Goal: Communication & Community: Answer question/provide support

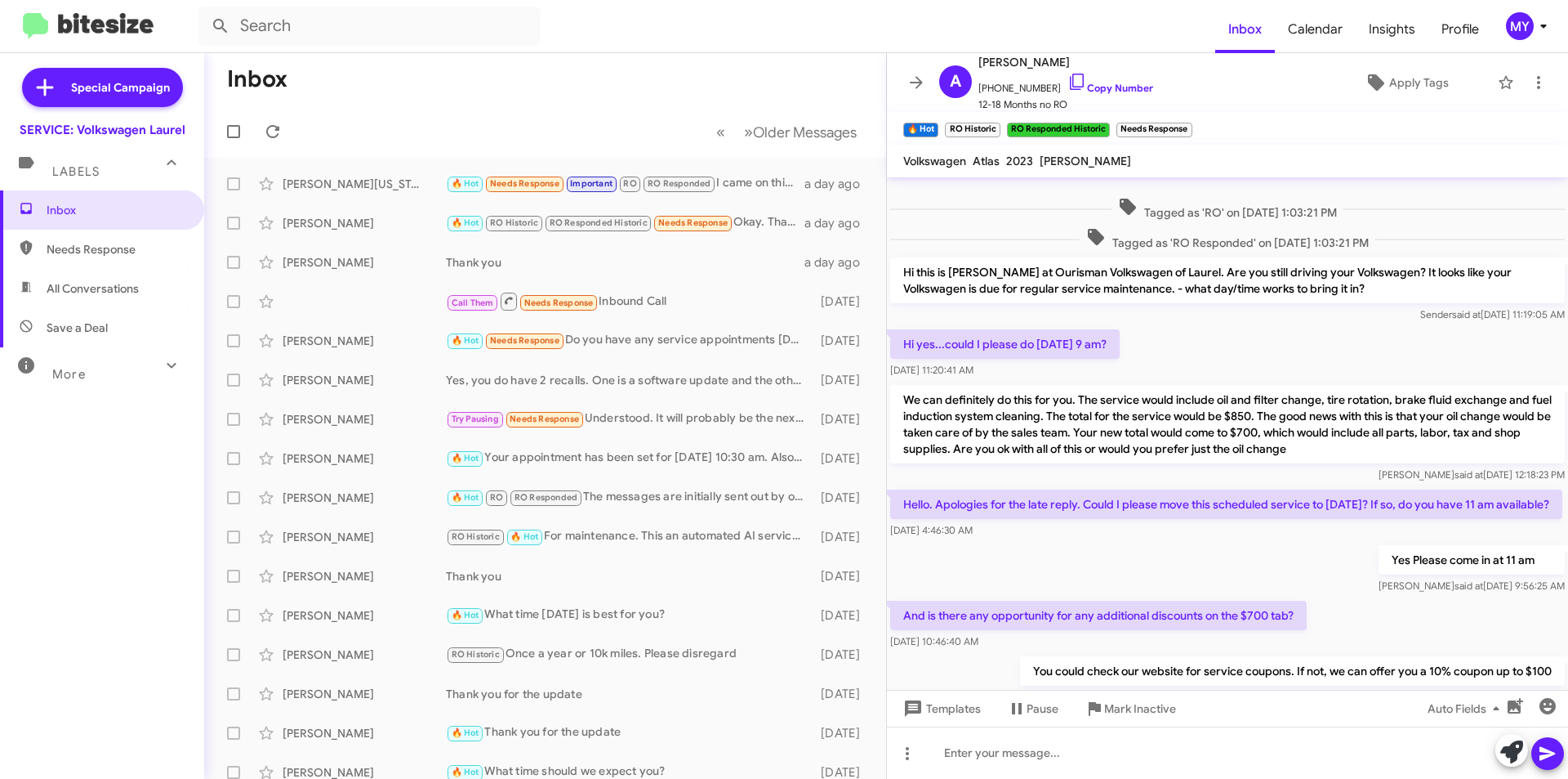
scroll to position [131, 0]
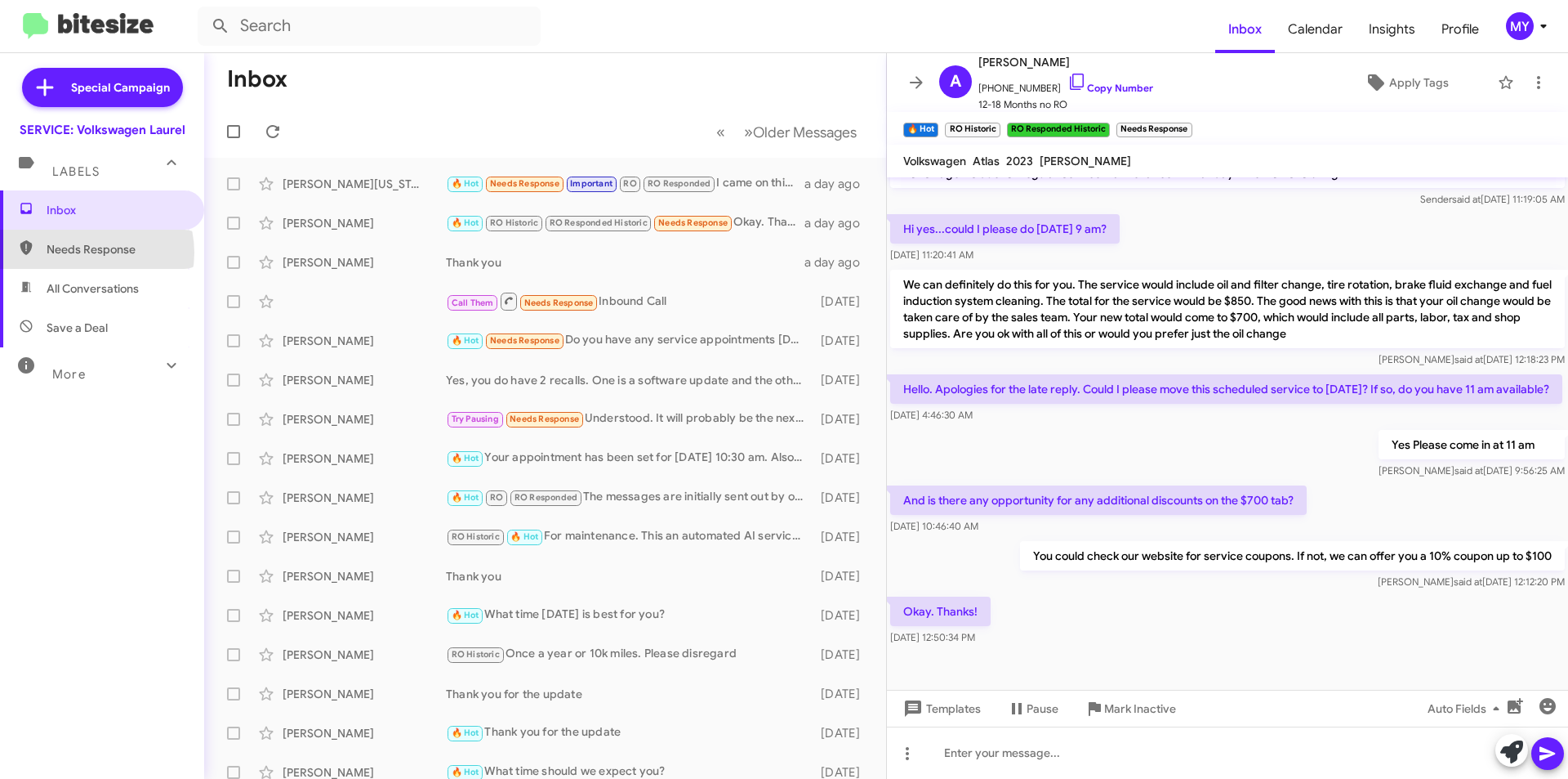
click at [89, 251] on span "Needs Response" at bounding box center [116, 250] width 139 height 16
type input "in:needs-response"
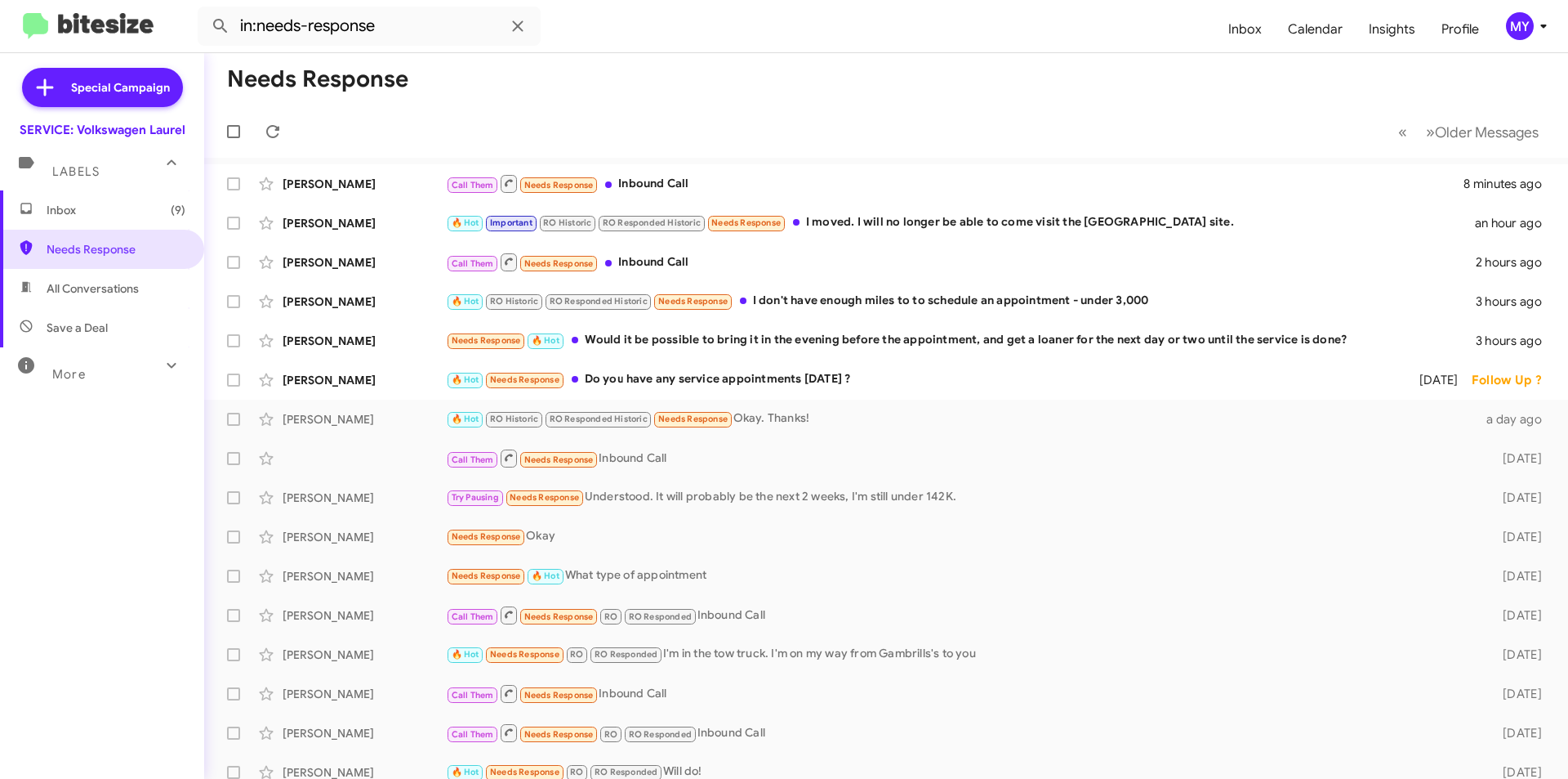
click at [112, 210] on span "Inbox (9)" at bounding box center [116, 210] width 139 height 16
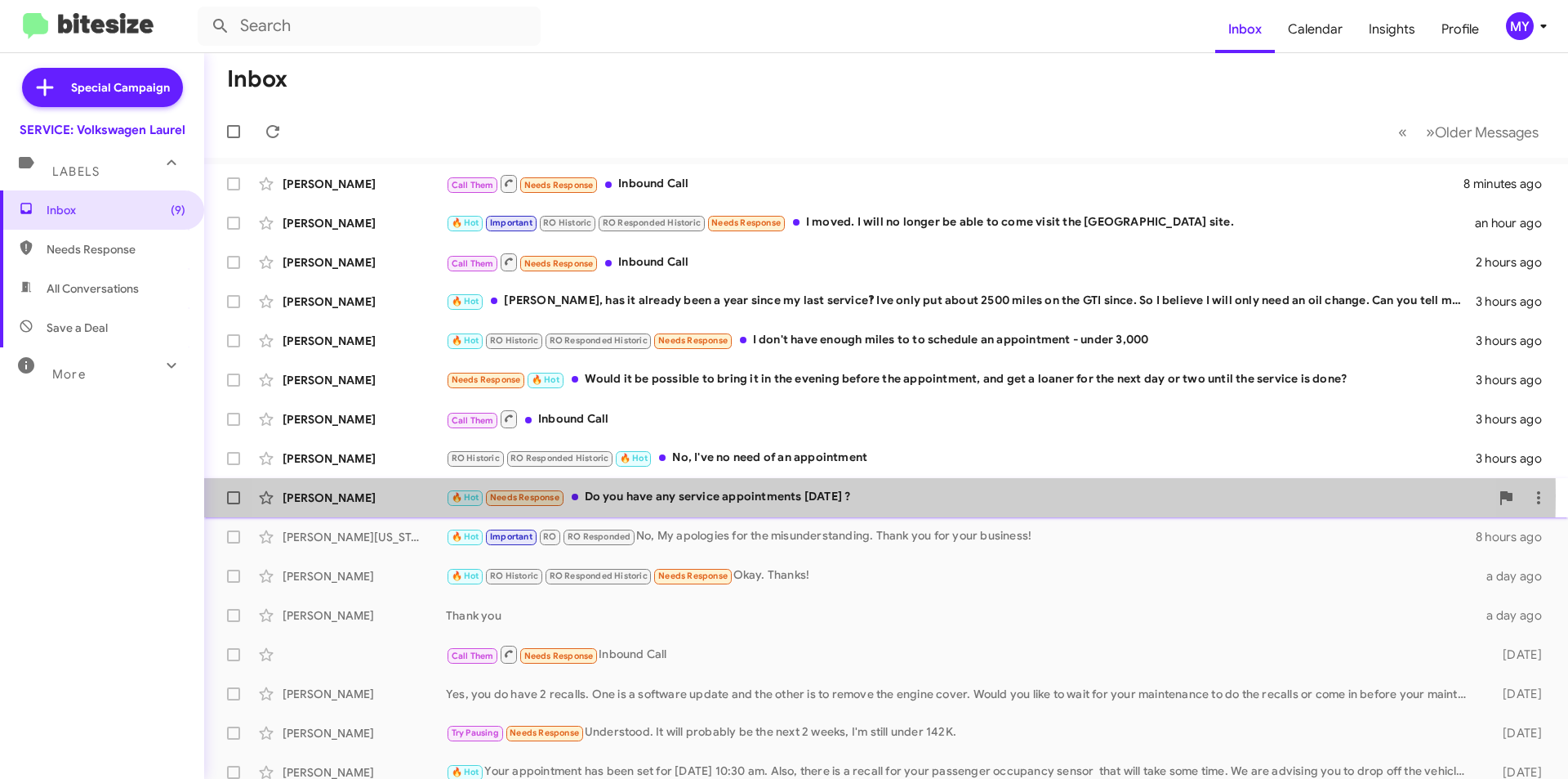
click at [799, 496] on div "🔥 Hot Needs Response Do you have any service appointments [DATE] ?" at bounding box center [968, 497] width 1044 height 19
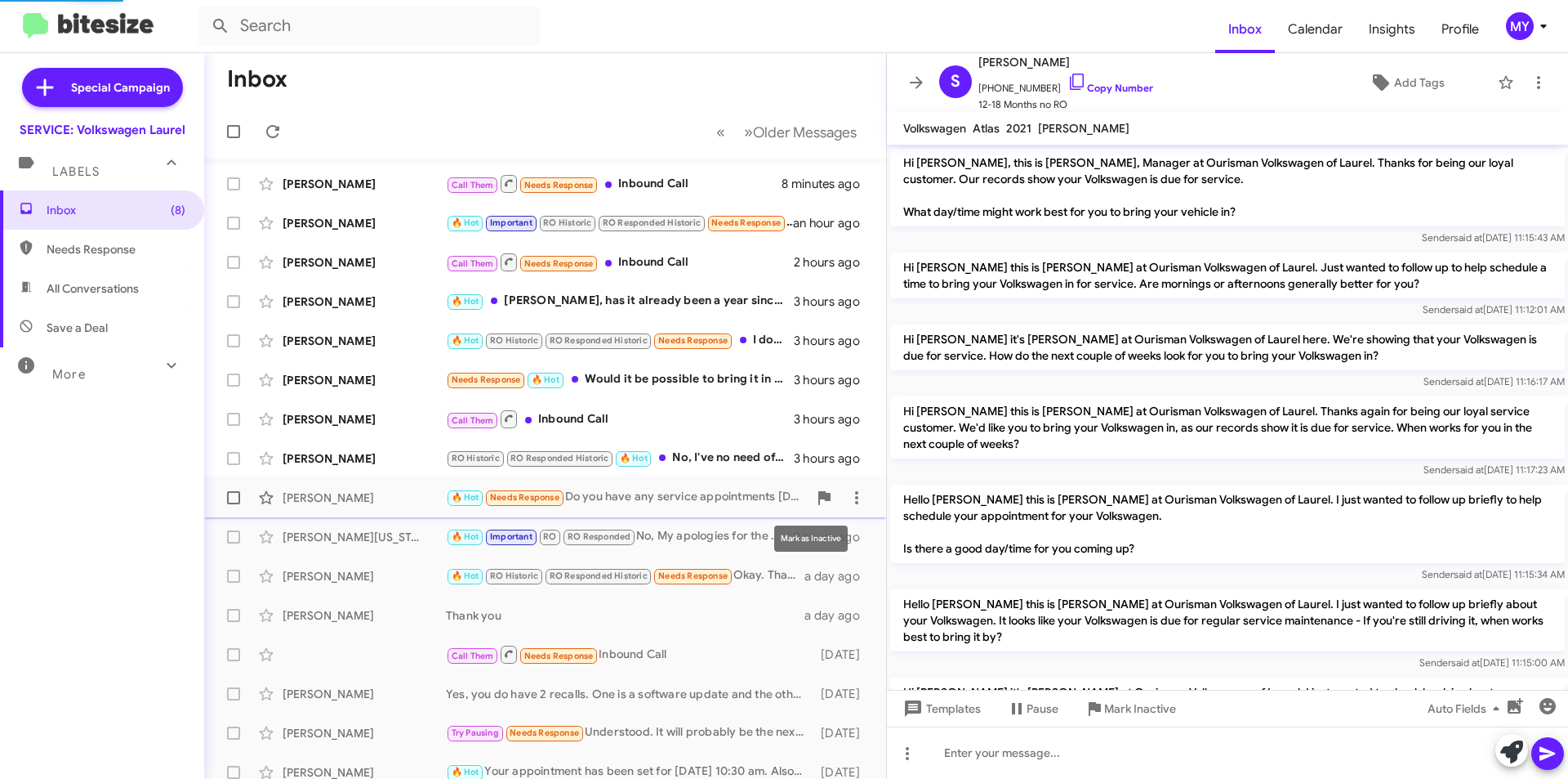
scroll to position [253, 0]
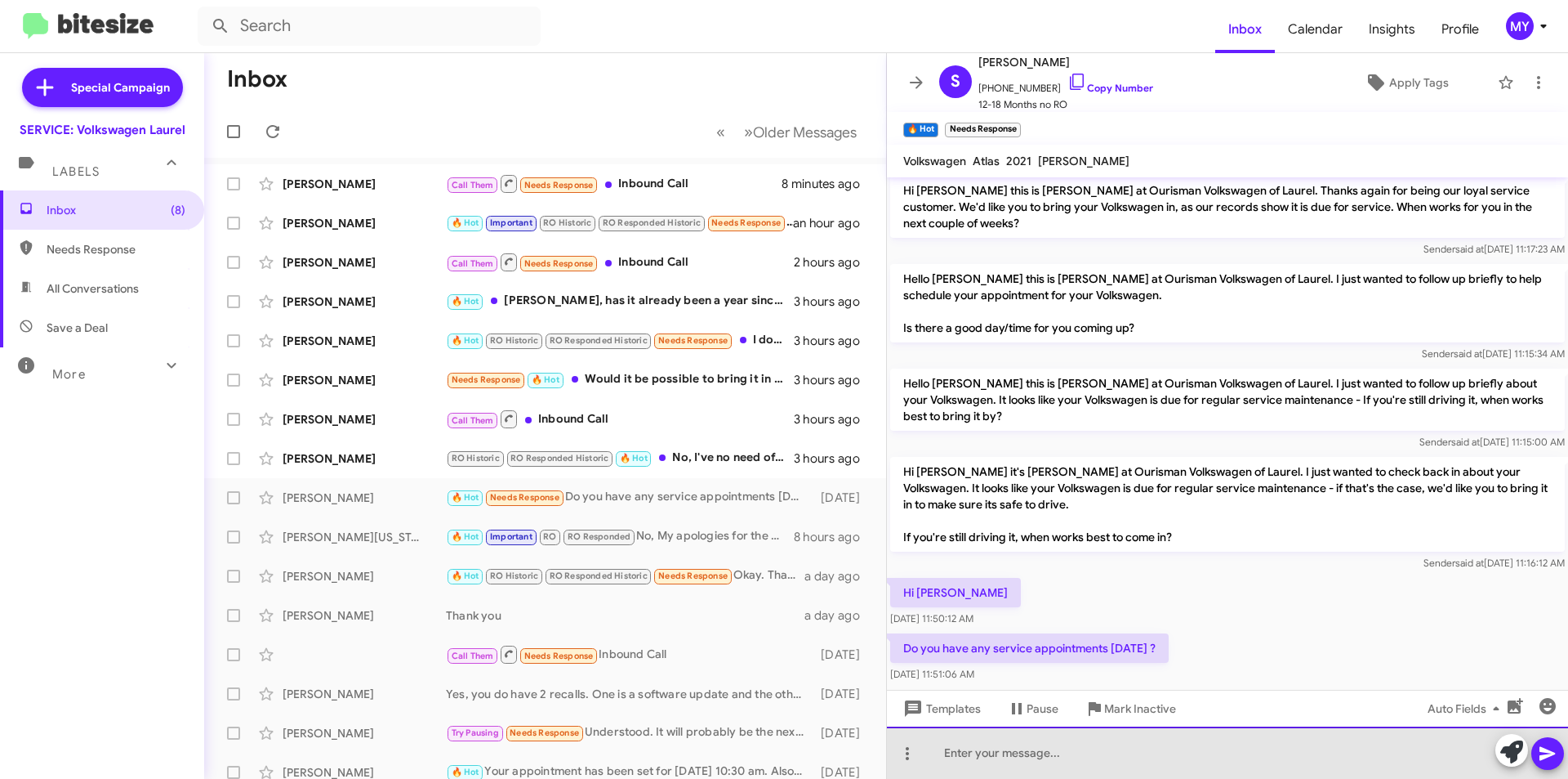
click at [1035, 758] on div at bounding box center [1227, 753] width 681 height 52
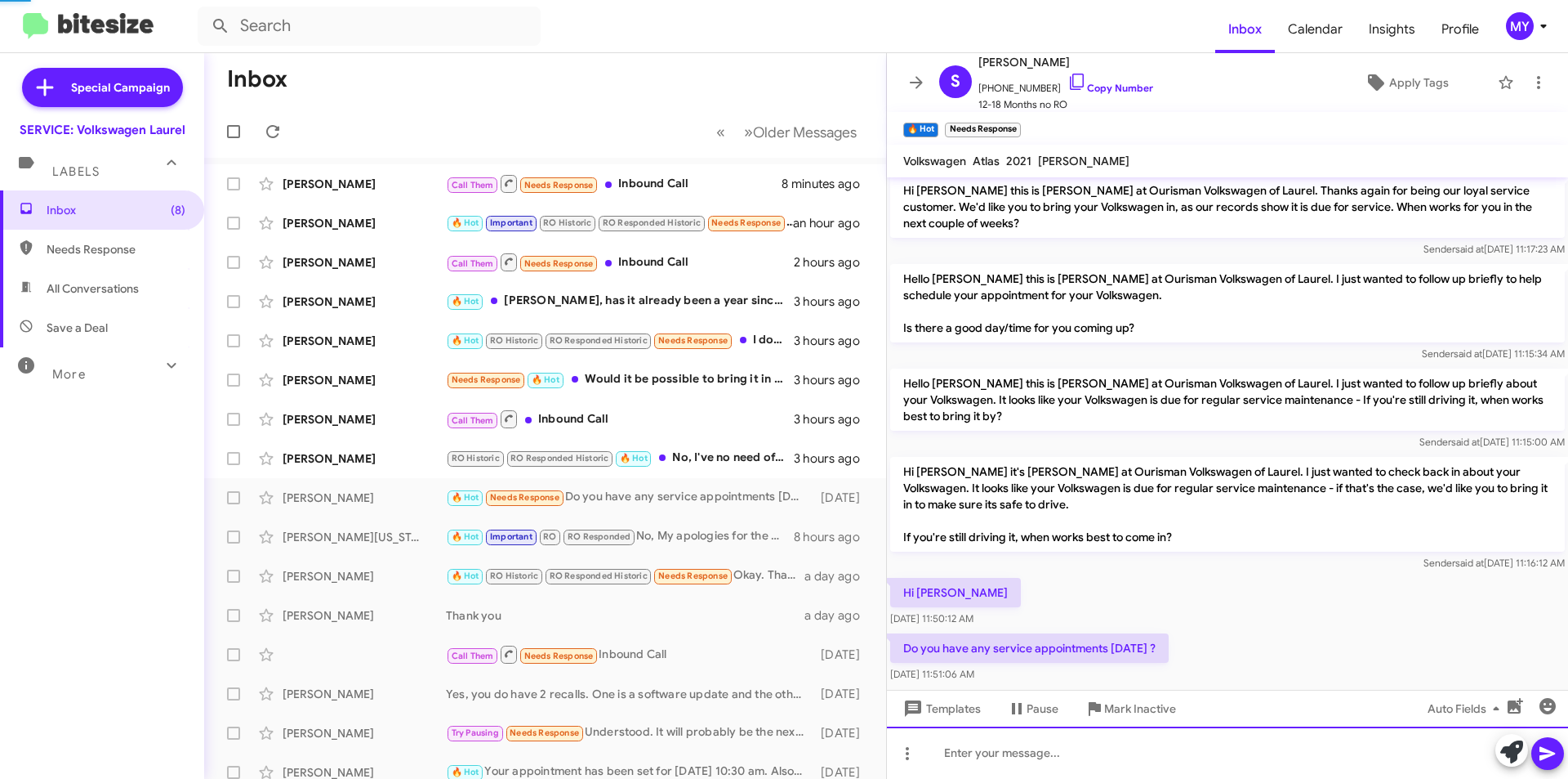
scroll to position [0, 0]
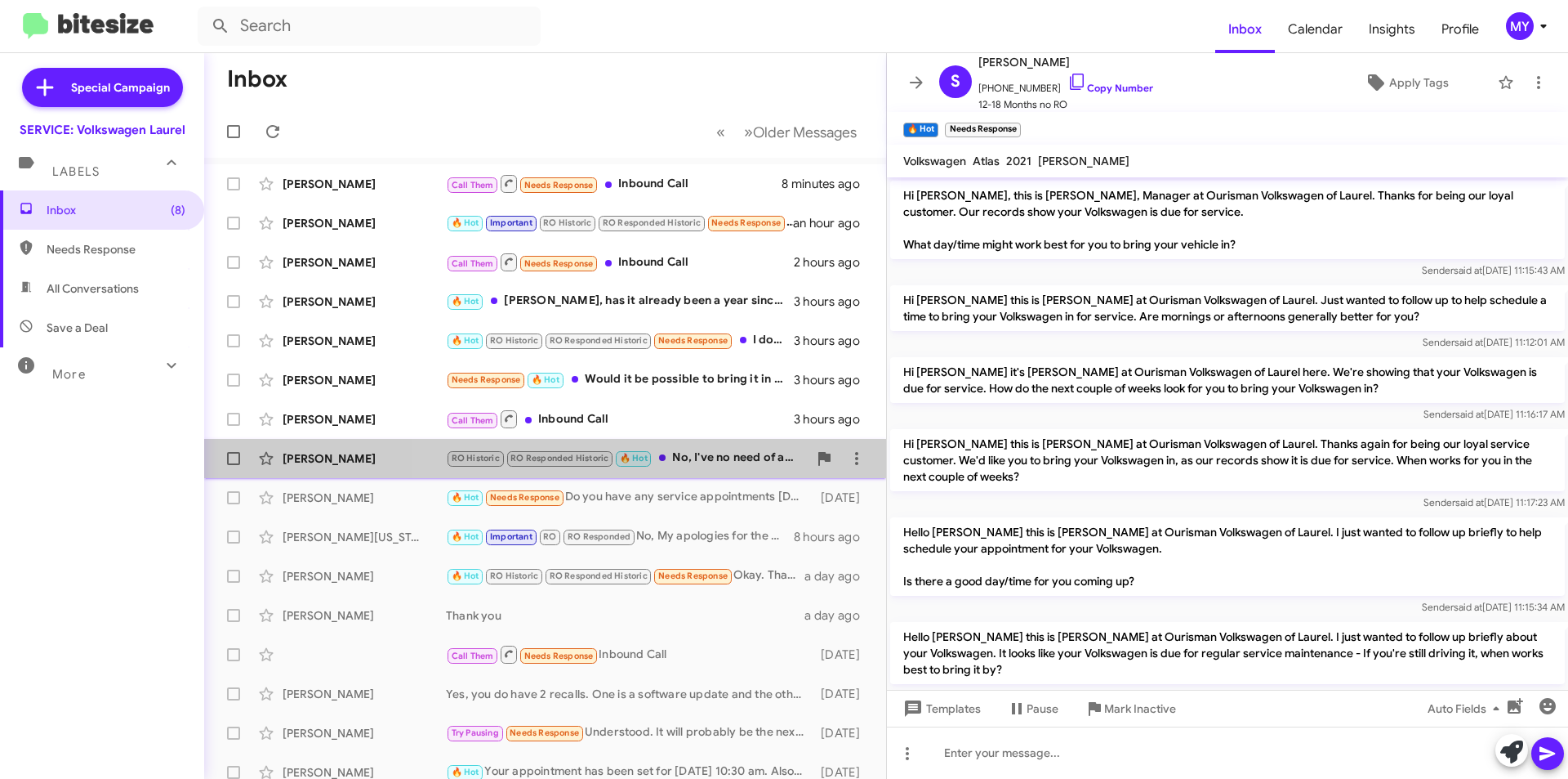
click at [735, 462] on div "RO Historic RO Responded Historic 🔥 Hot No, I've no need of an appointment" at bounding box center [626, 458] width 361 height 19
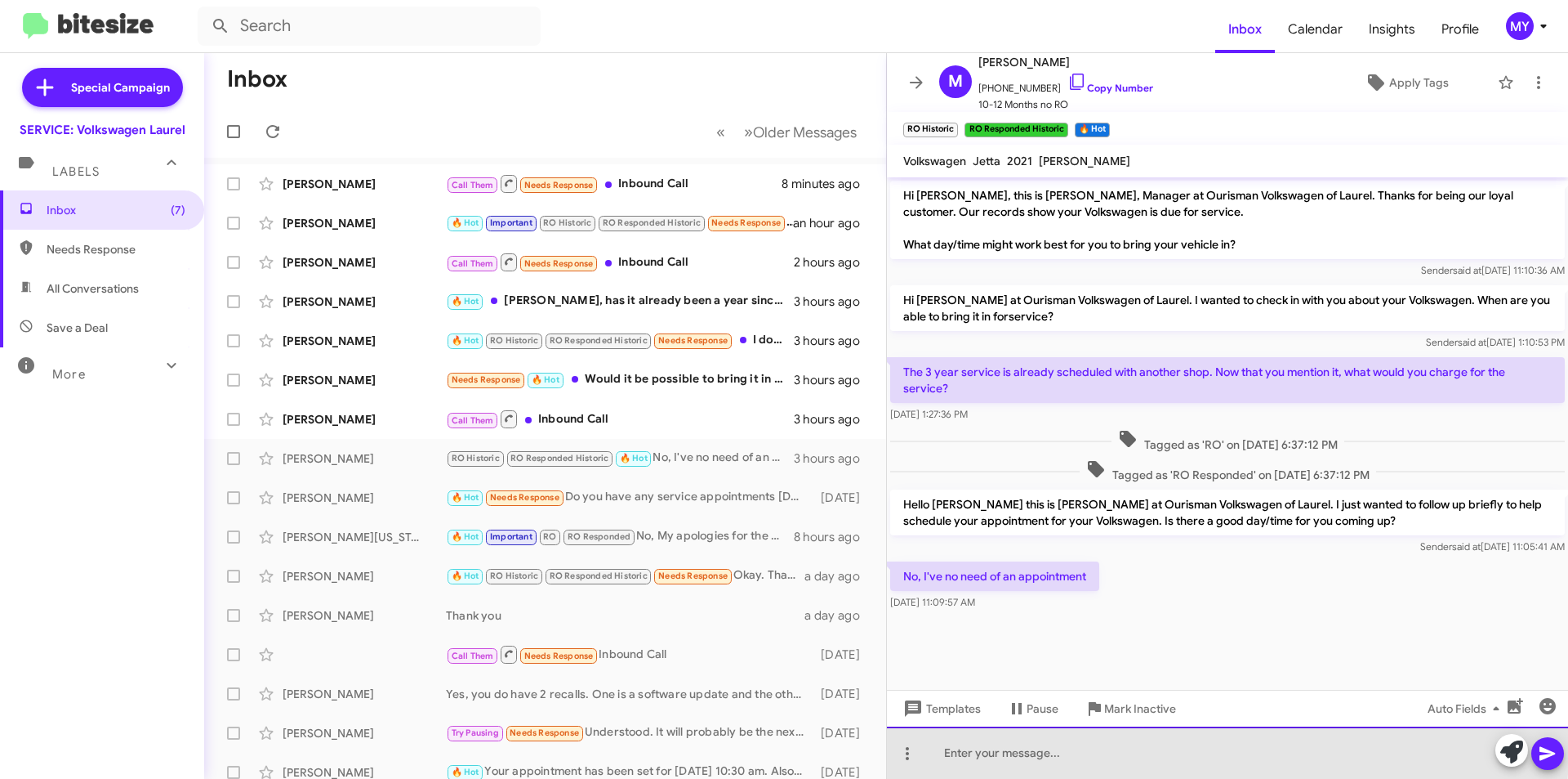
click at [970, 743] on div at bounding box center [1227, 753] width 681 height 52
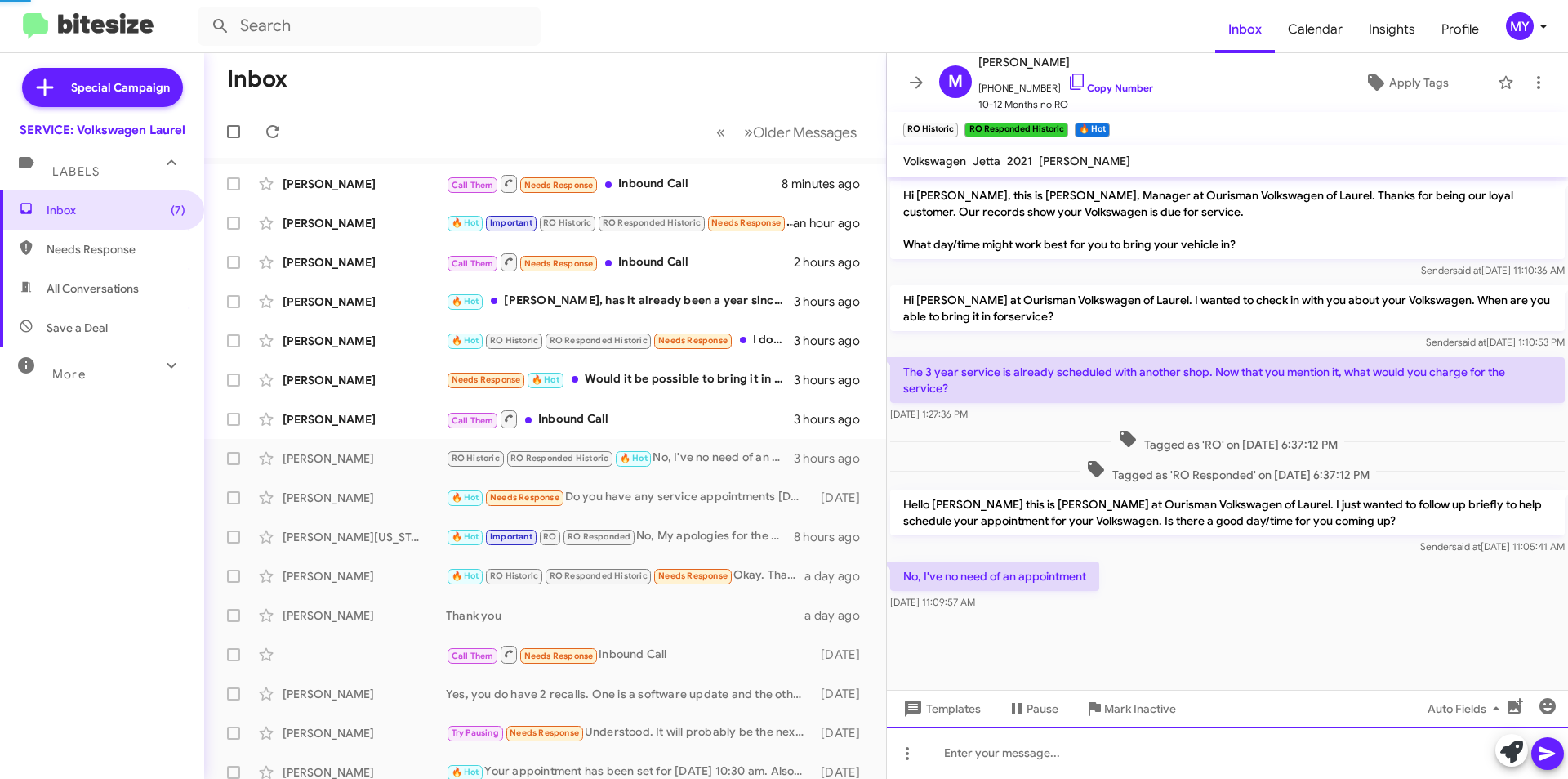
scroll to position [12, 0]
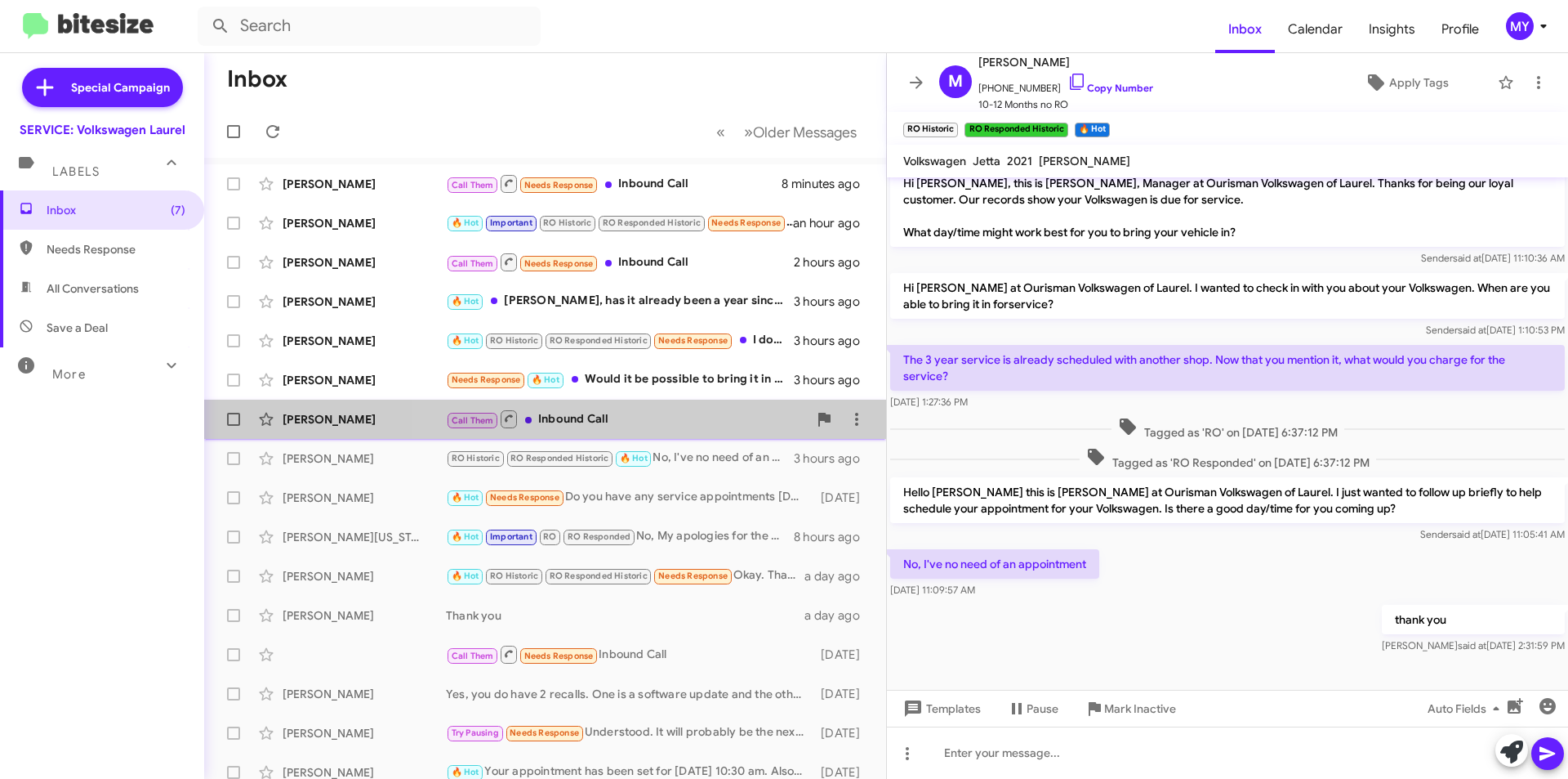
click at [694, 422] on div "Call Them Inbound Call" at bounding box center [626, 419] width 361 height 20
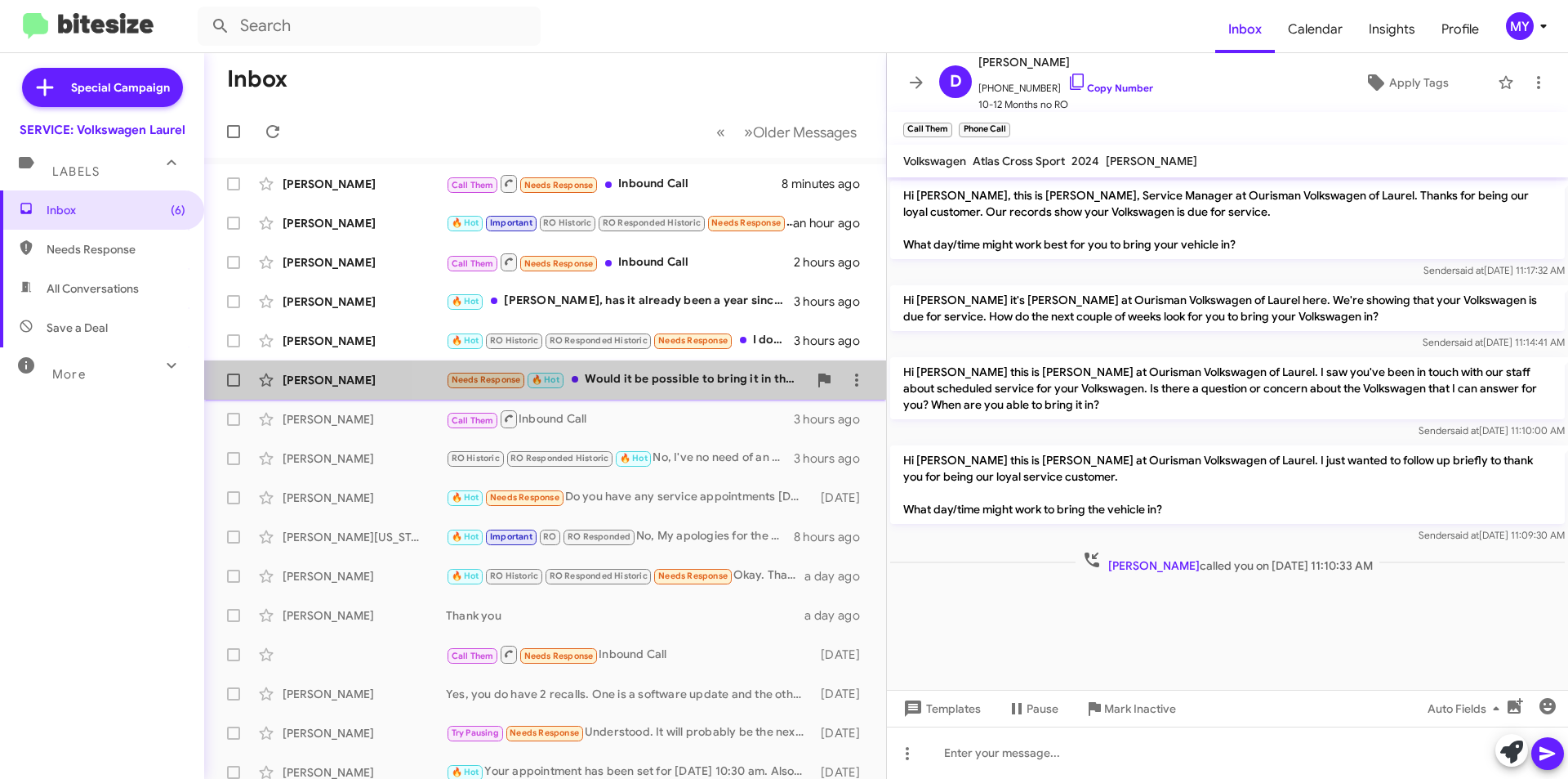
click at [713, 377] on div "Needs Response 🔥 Hot Would it be possible to bring it in the evening before the…" at bounding box center [626, 379] width 361 height 19
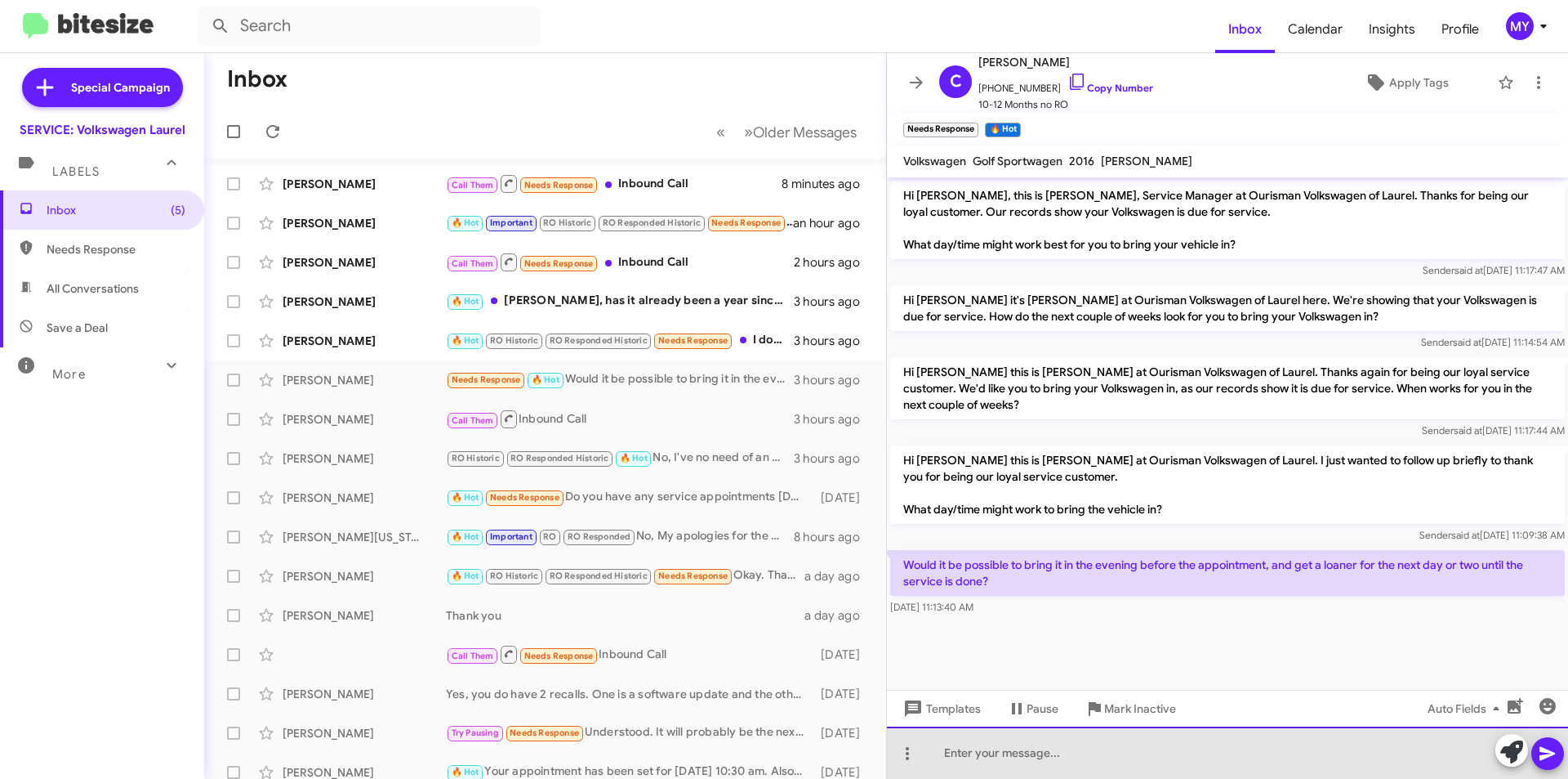
click at [965, 753] on div at bounding box center [1227, 753] width 681 height 52
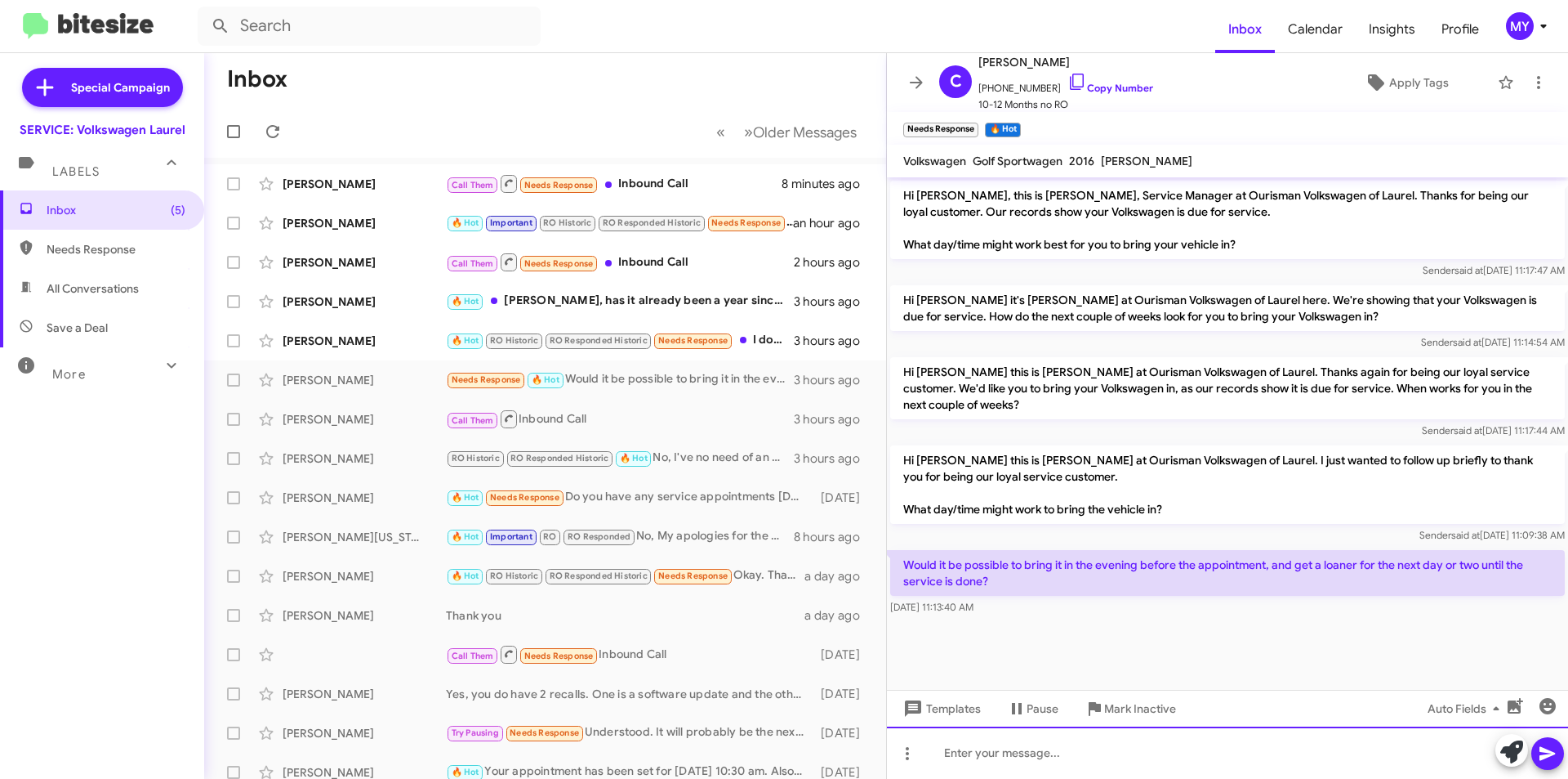
click at [965, 753] on div at bounding box center [1227, 753] width 681 height 52
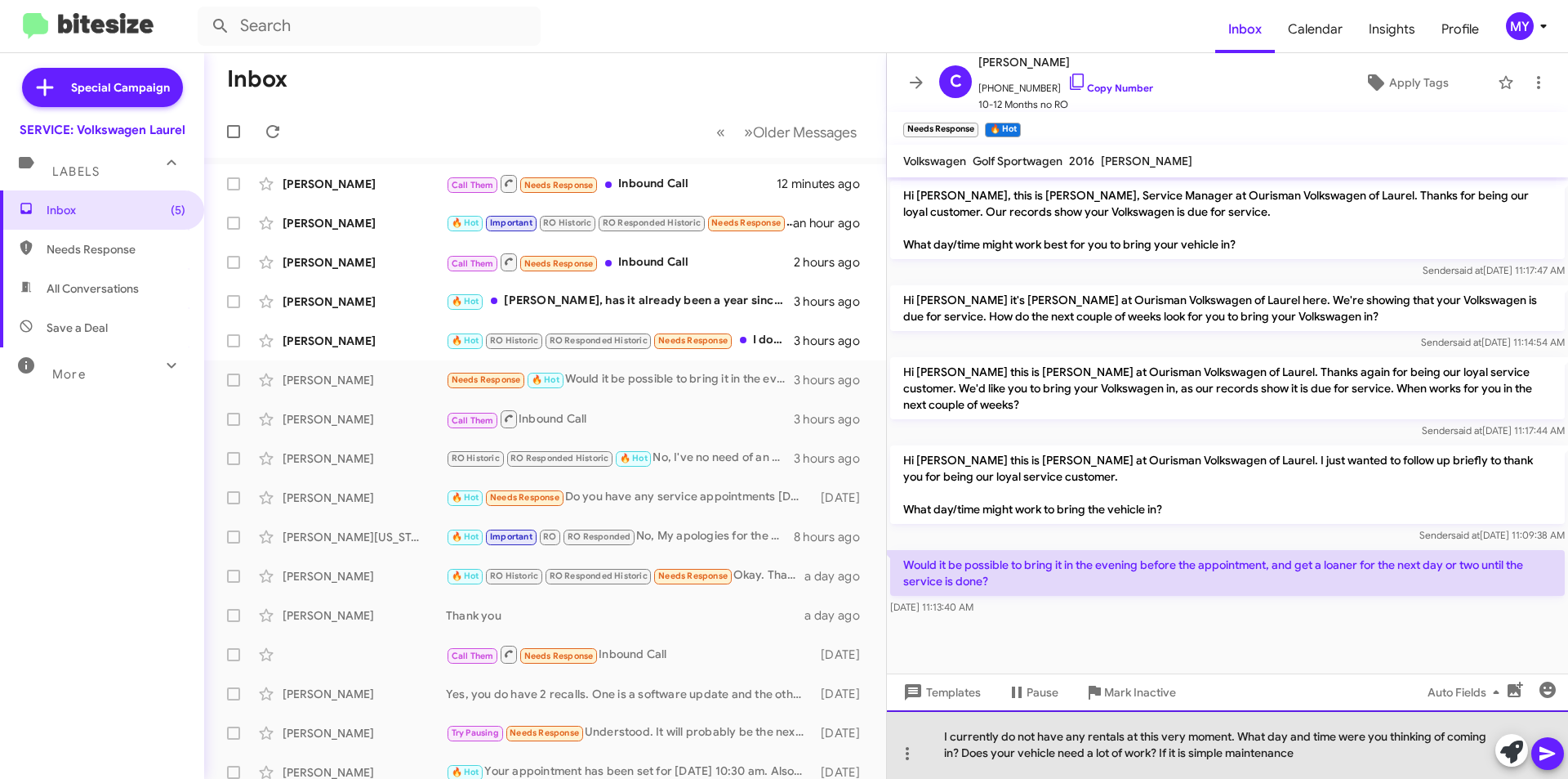
click at [1321, 753] on div "I currently do not have any rentals at this very moment. What day and time were…" at bounding box center [1227, 744] width 681 height 68
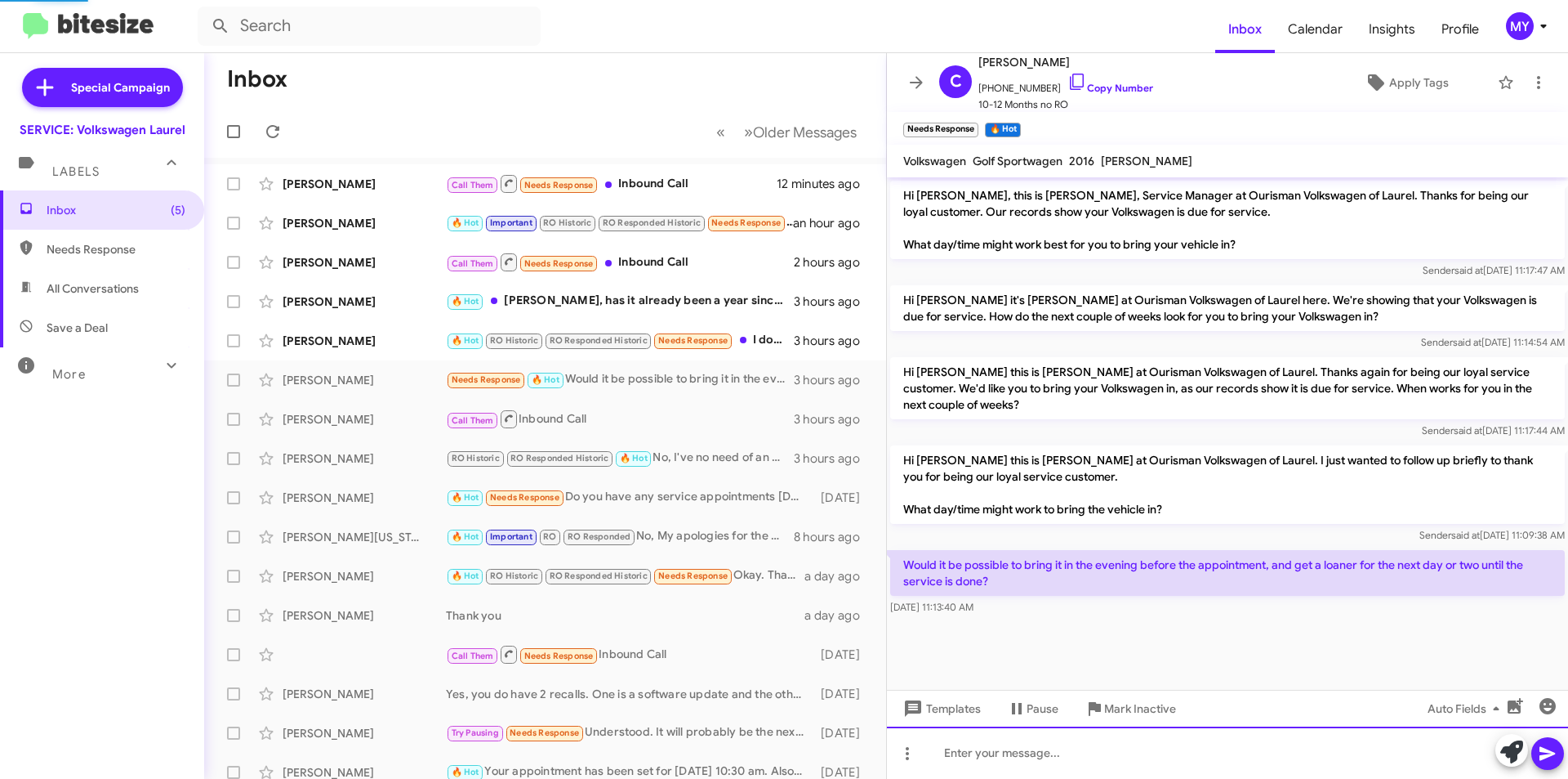
scroll to position [26, 0]
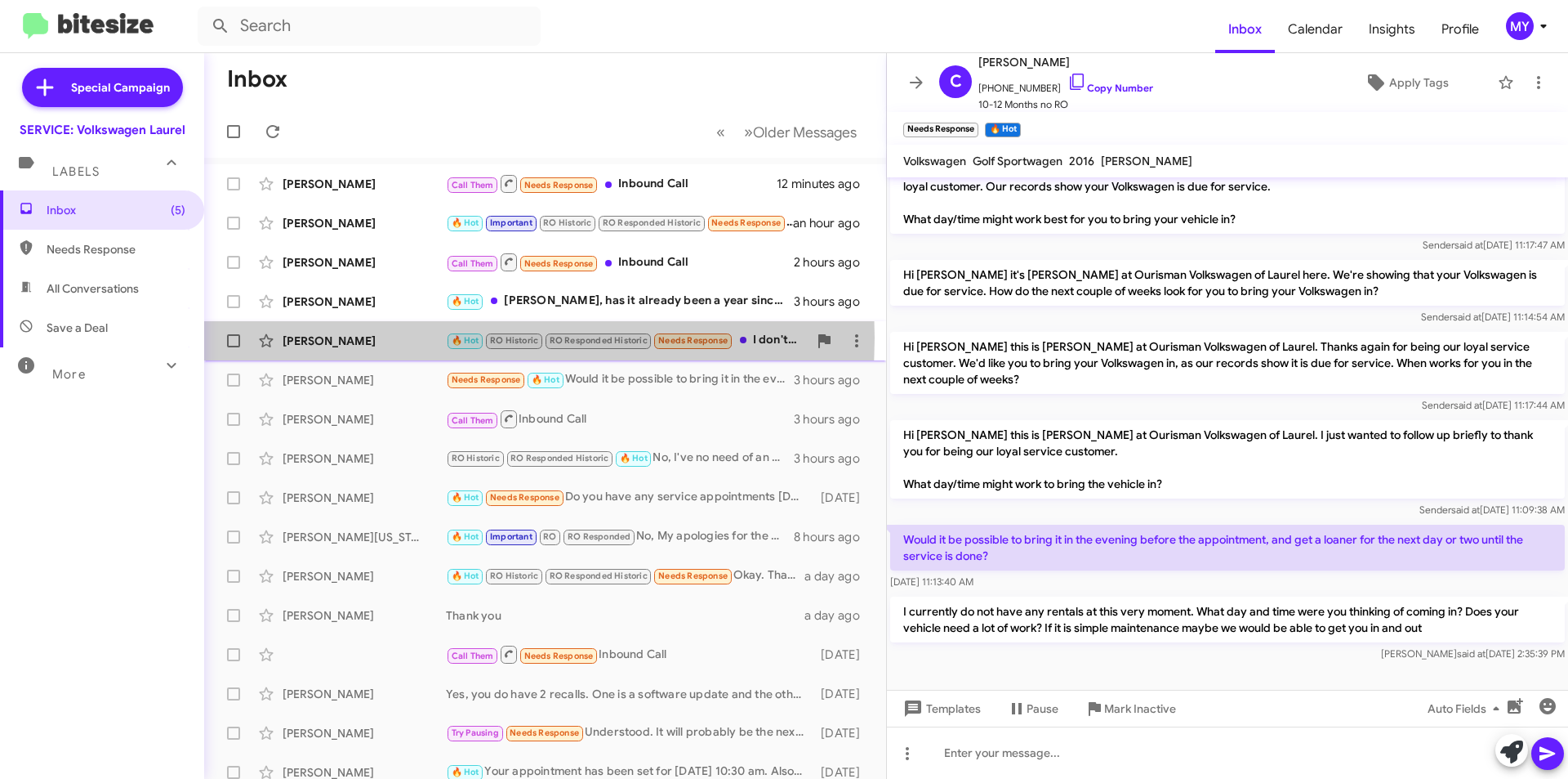
click at [382, 337] on div "[PERSON_NAME]" at bounding box center [363, 341] width 163 height 16
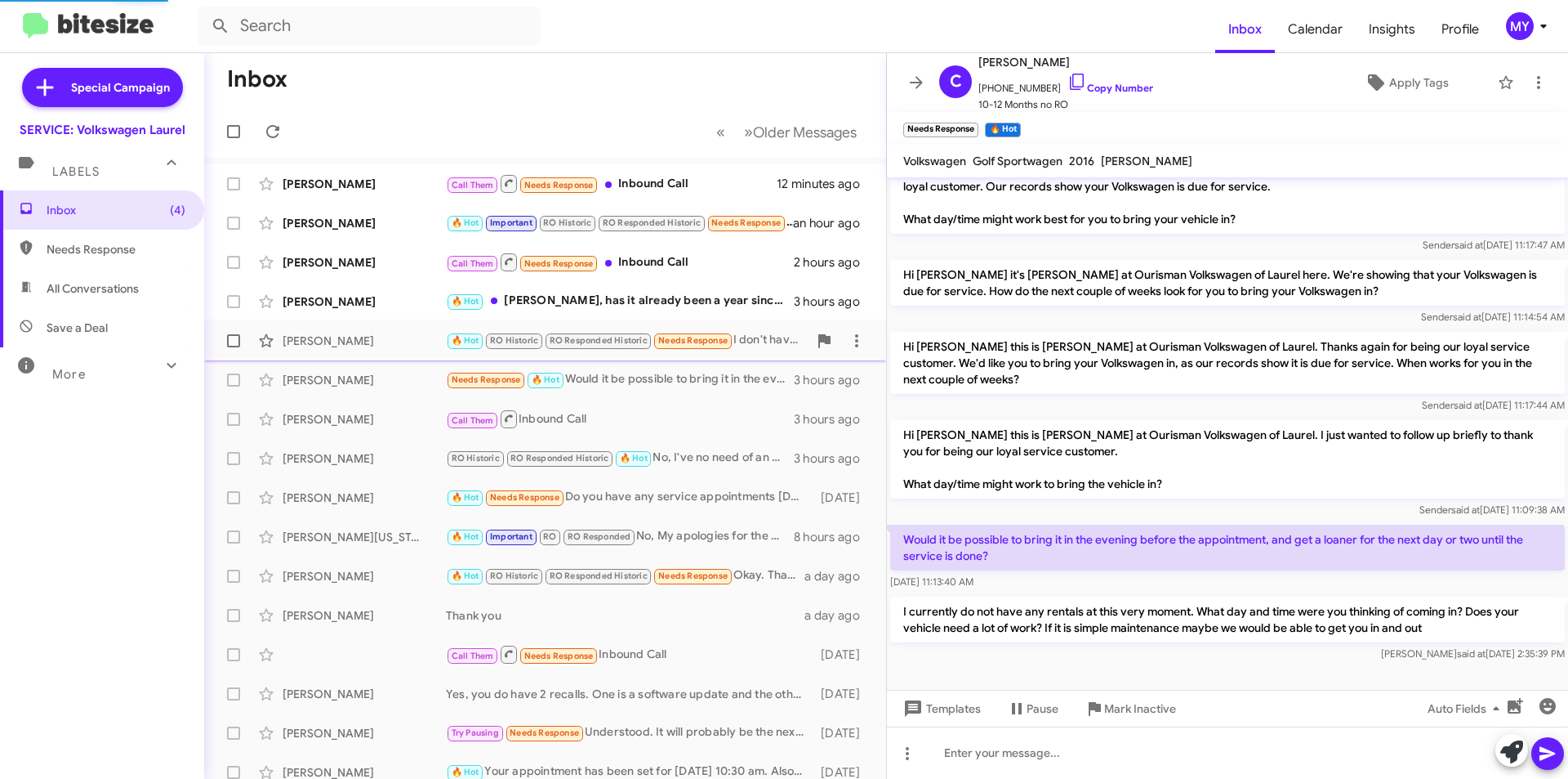
scroll to position [164, 0]
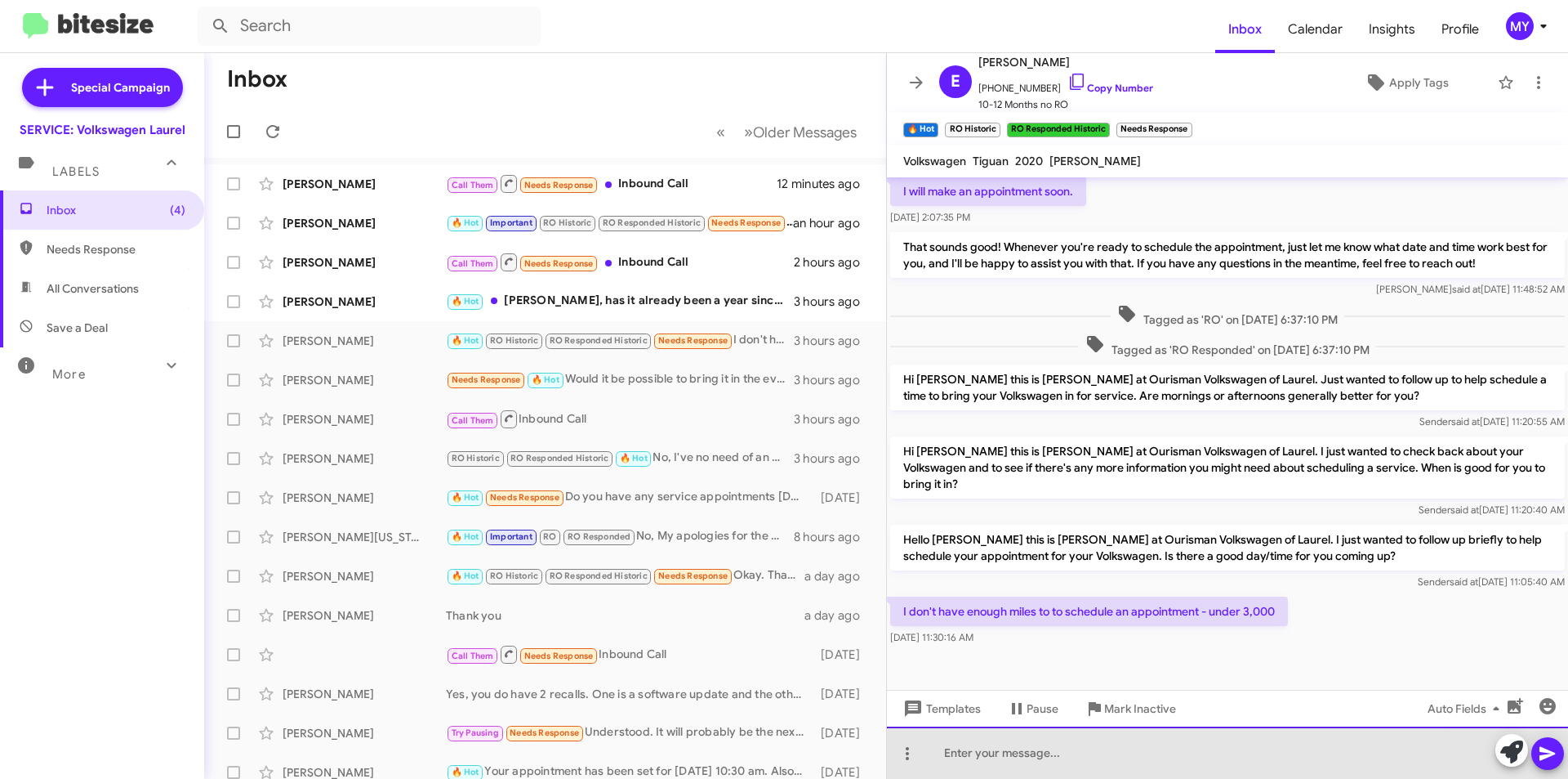
click at [1094, 759] on div at bounding box center [1227, 753] width 681 height 52
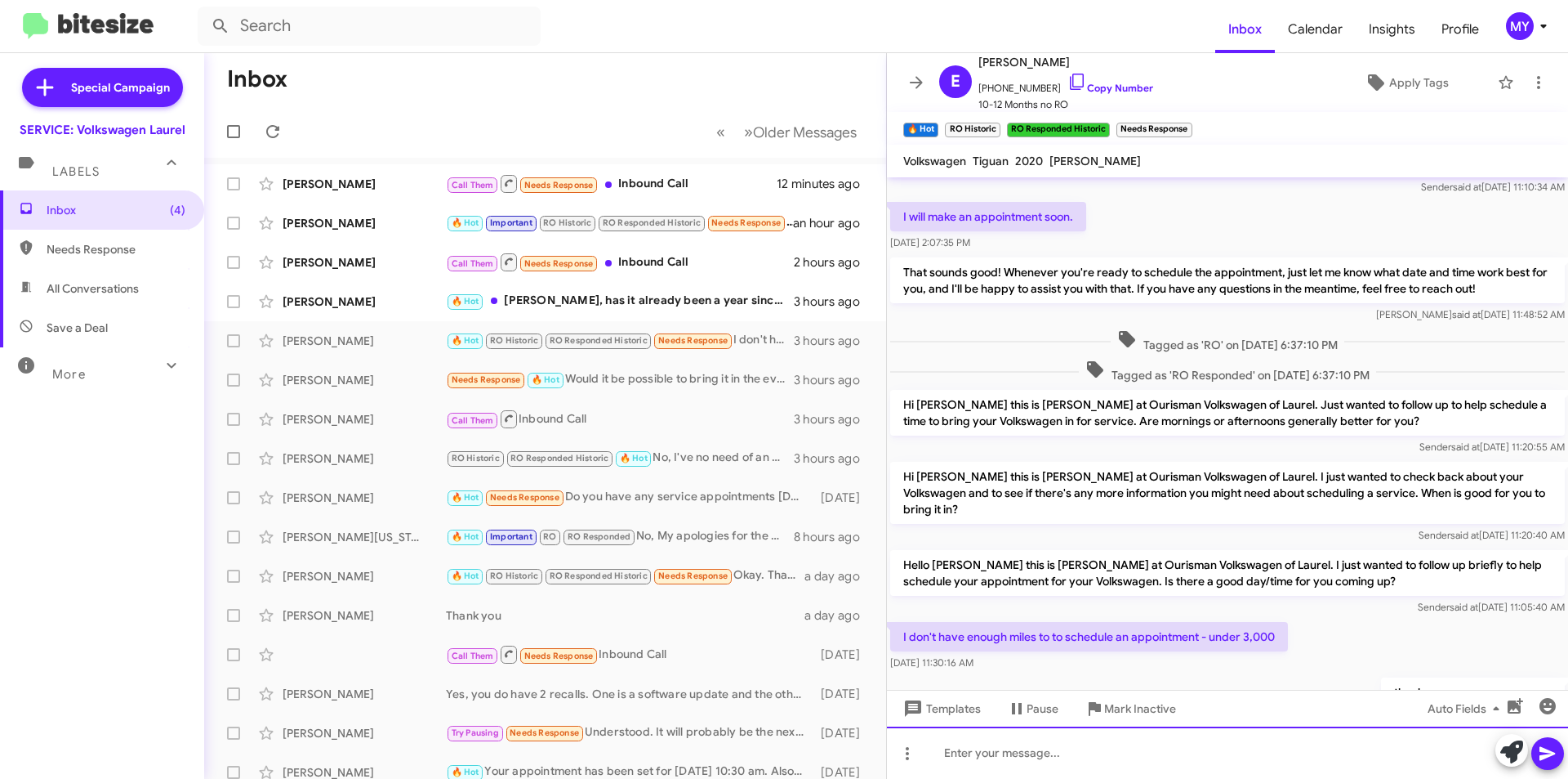
scroll to position [224, 0]
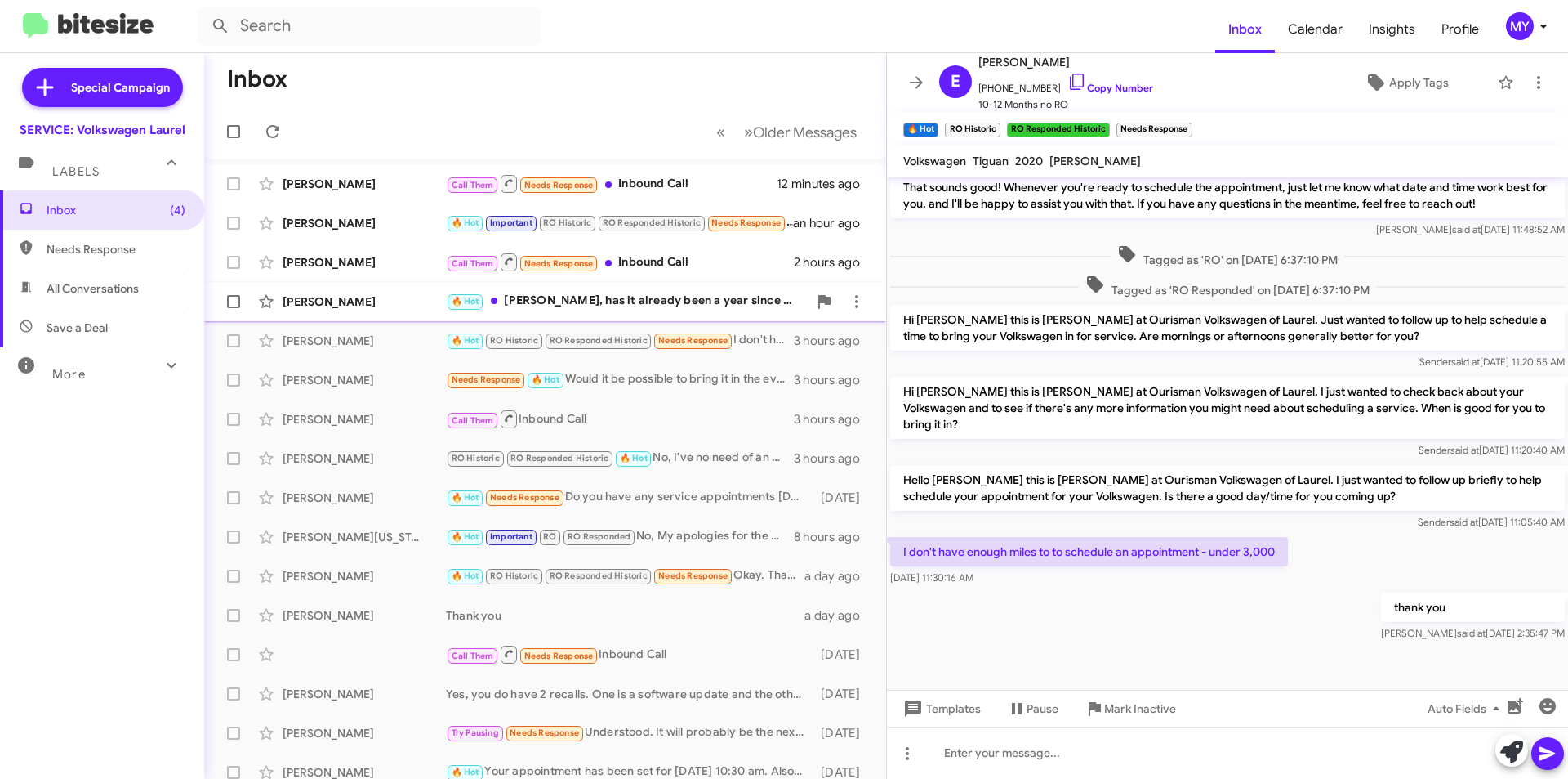
click at [684, 298] on div "🔥 Hot [PERSON_NAME], has it already been a year since my last service‽ Ive only…" at bounding box center [626, 301] width 361 height 19
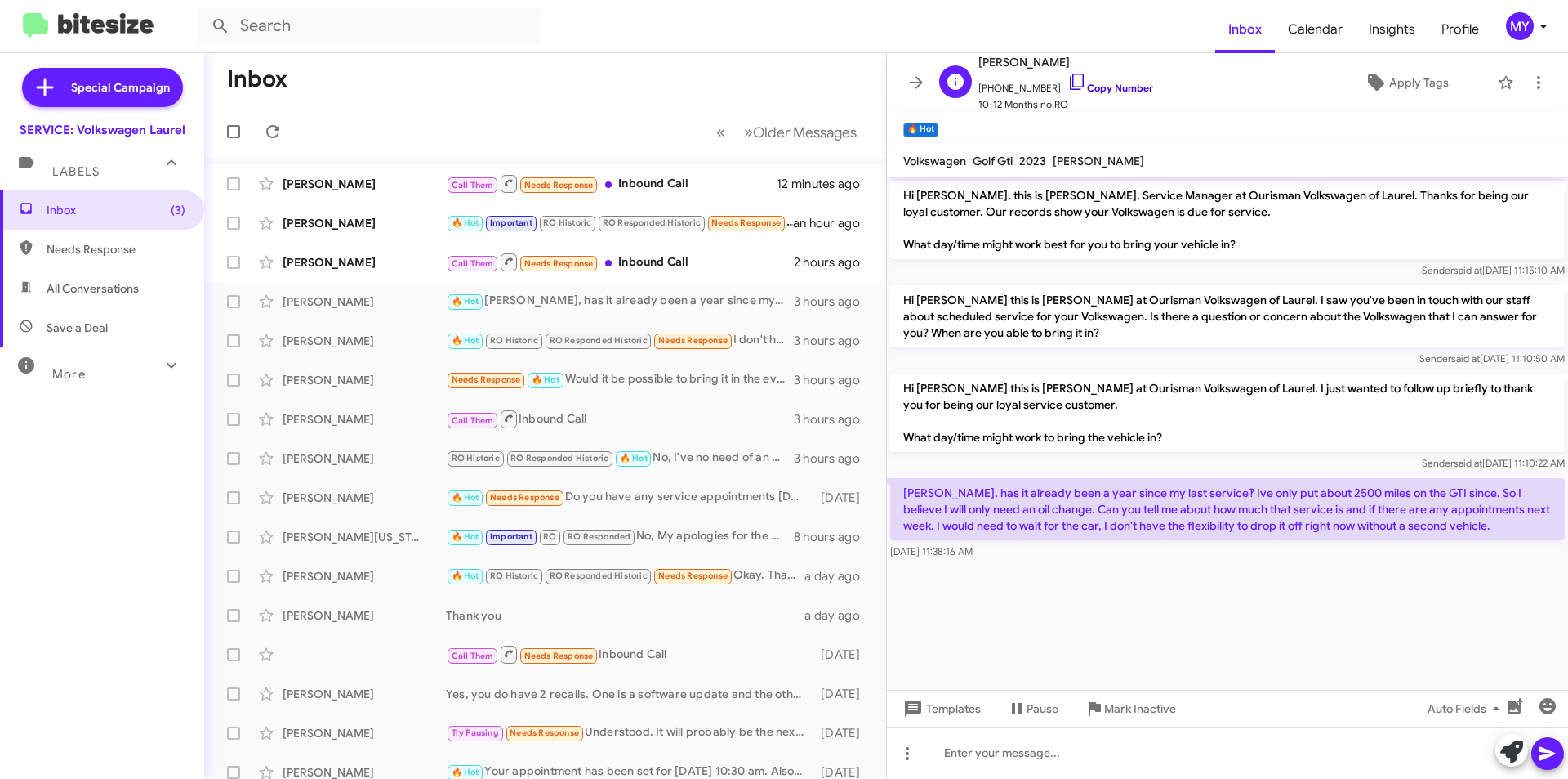
click at [1105, 86] on link "Copy Number" at bounding box center [1110, 87] width 86 height 12
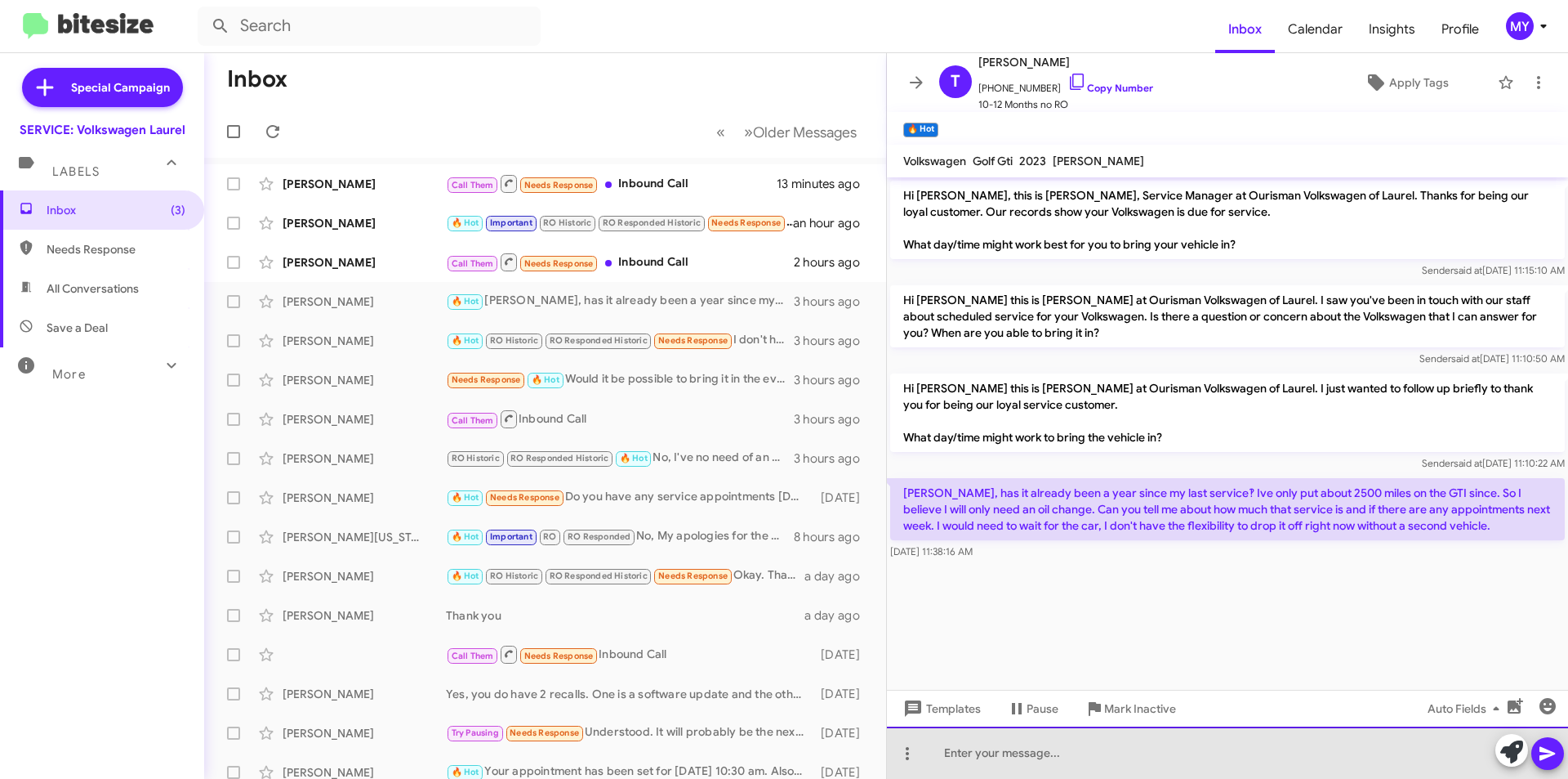
click at [1098, 755] on div at bounding box center [1227, 753] width 681 height 52
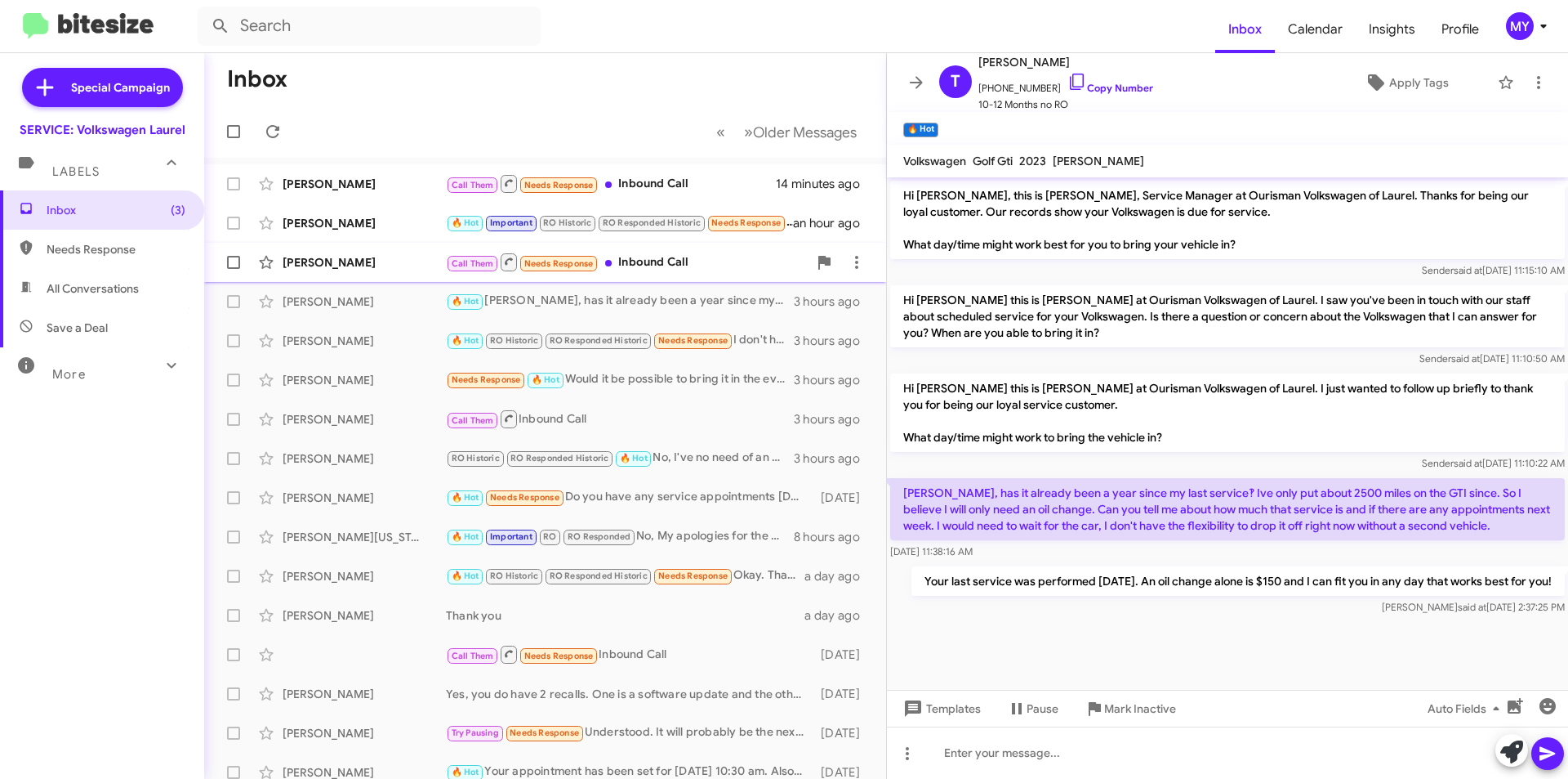
click at [311, 251] on div "Diomira Donaire Call Them Needs Response Inbound Call 2 hours ago" at bounding box center [545, 262] width 656 height 33
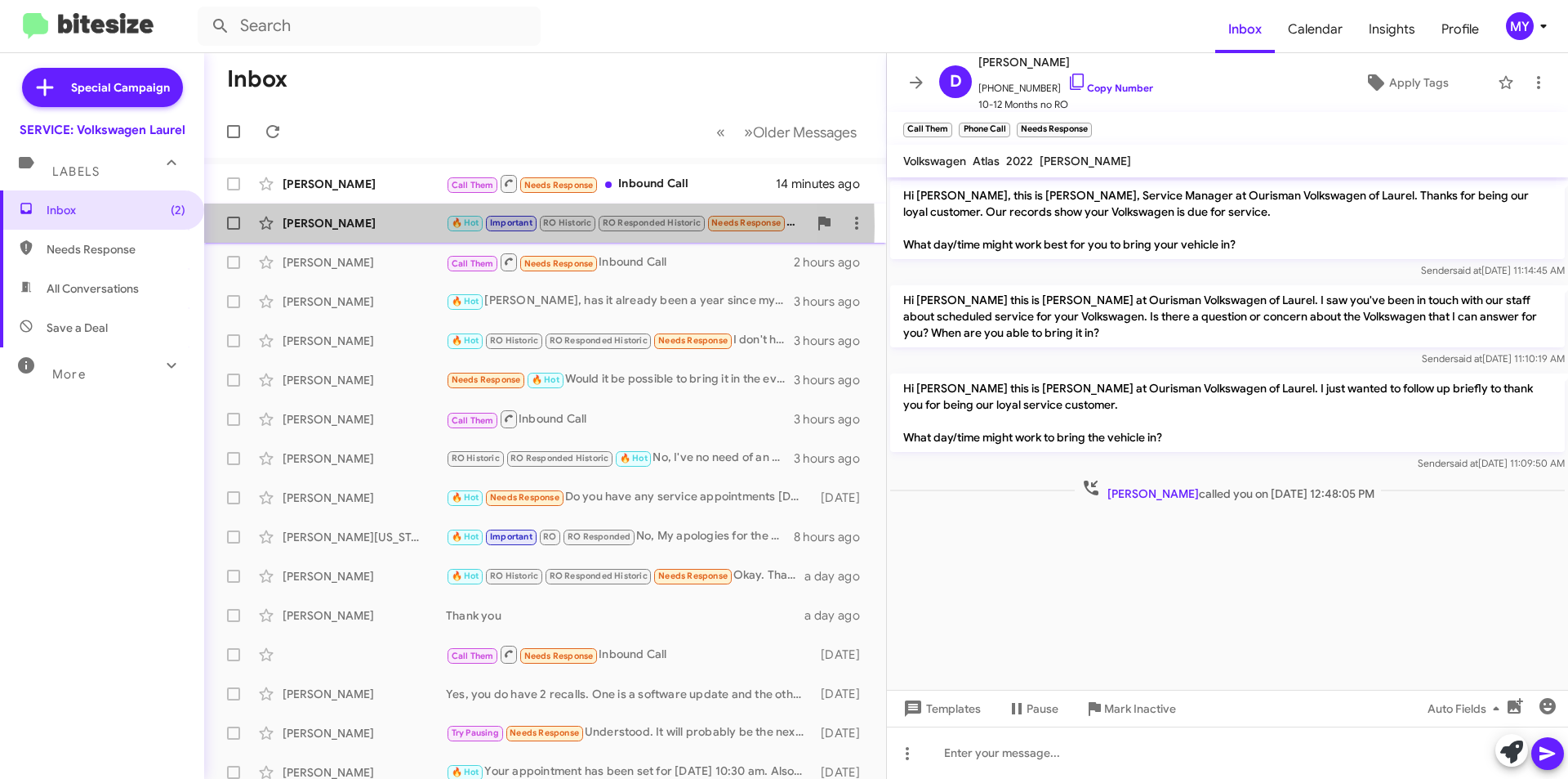
click at [327, 226] on div "[PERSON_NAME]" at bounding box center [363, 223] width 163 height 16
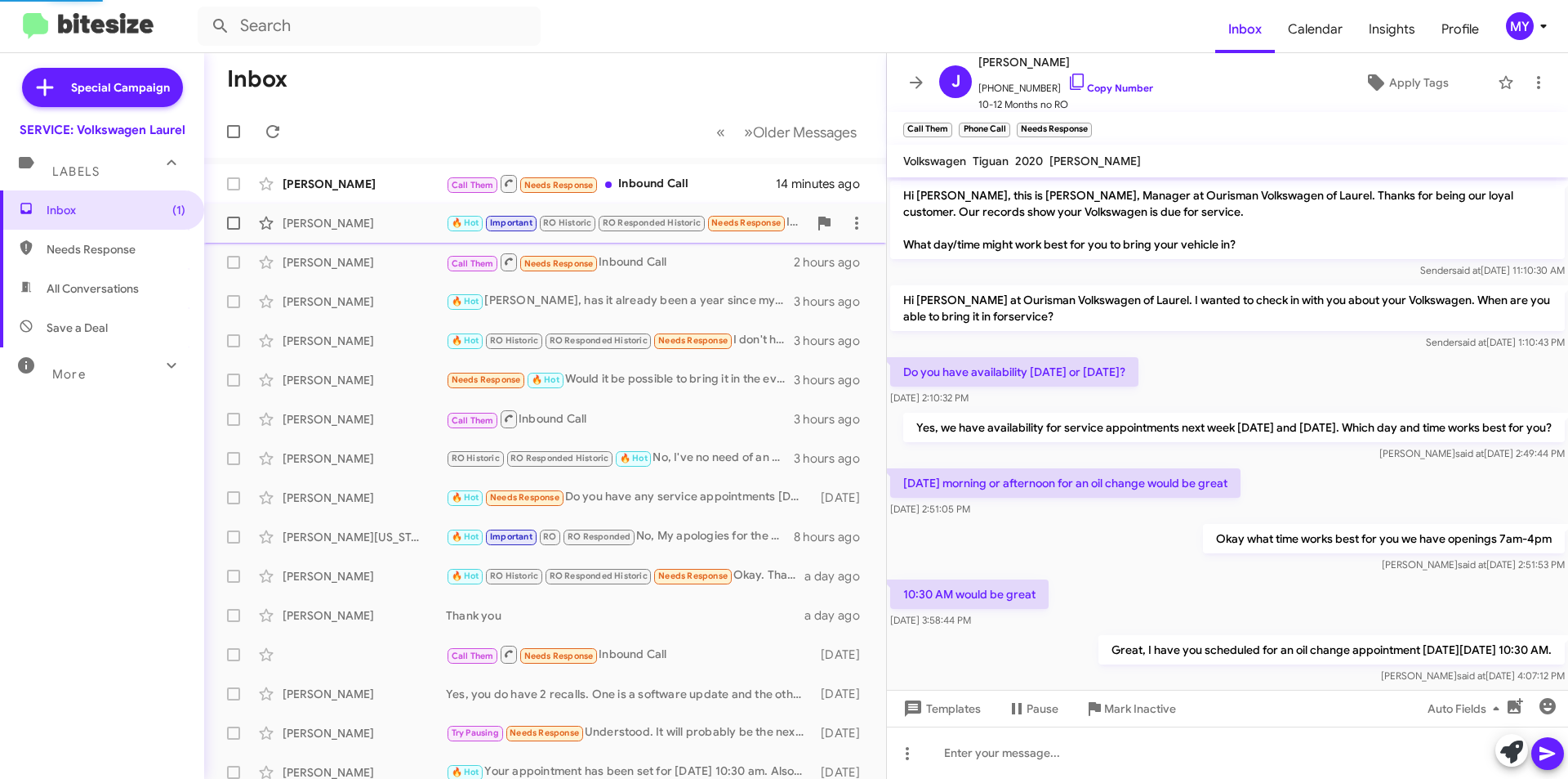
scroll to position [588, 0]
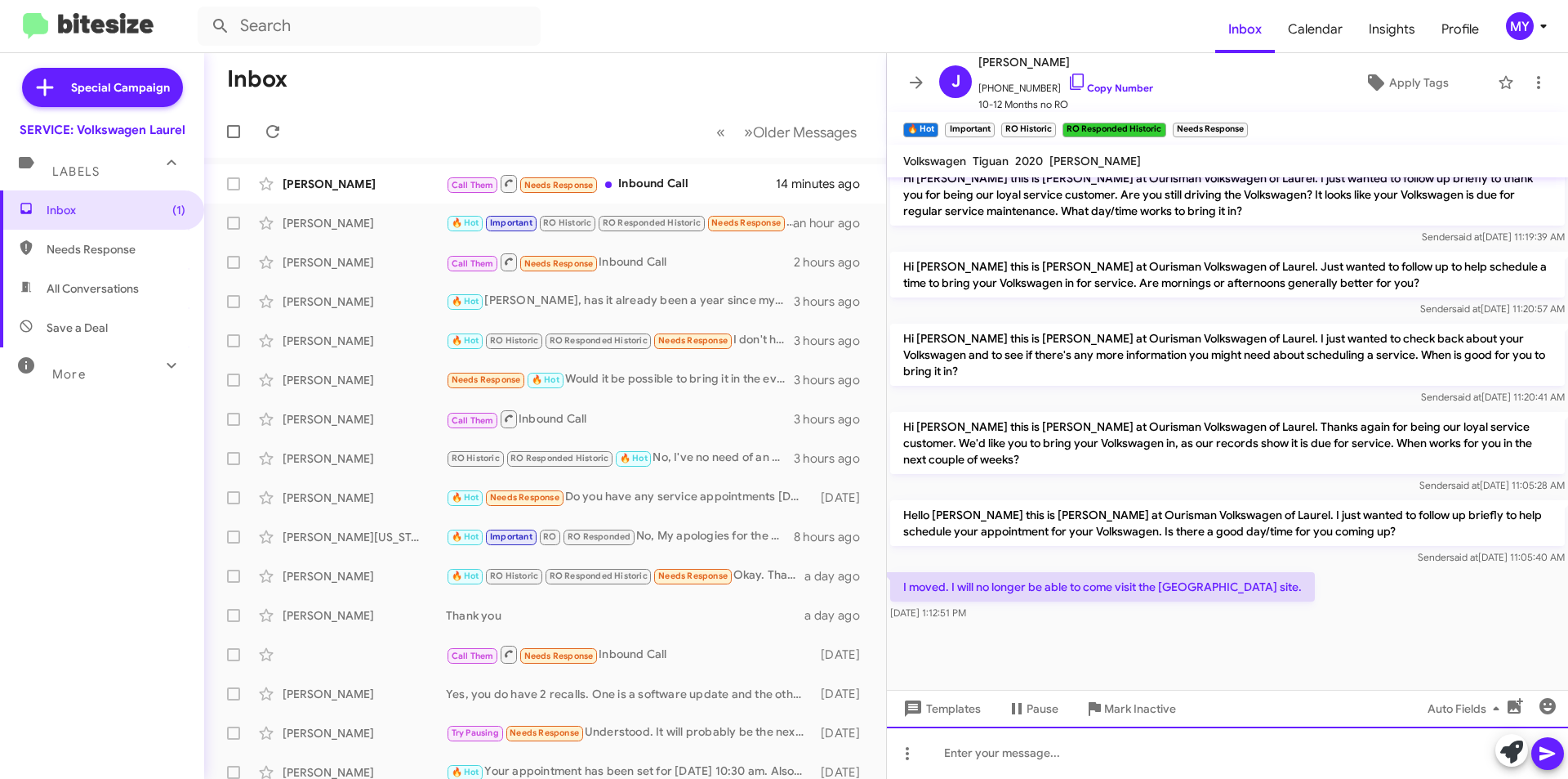
click at [1080, 739] on div at bounding box center [1227, 753] width 681 height 52
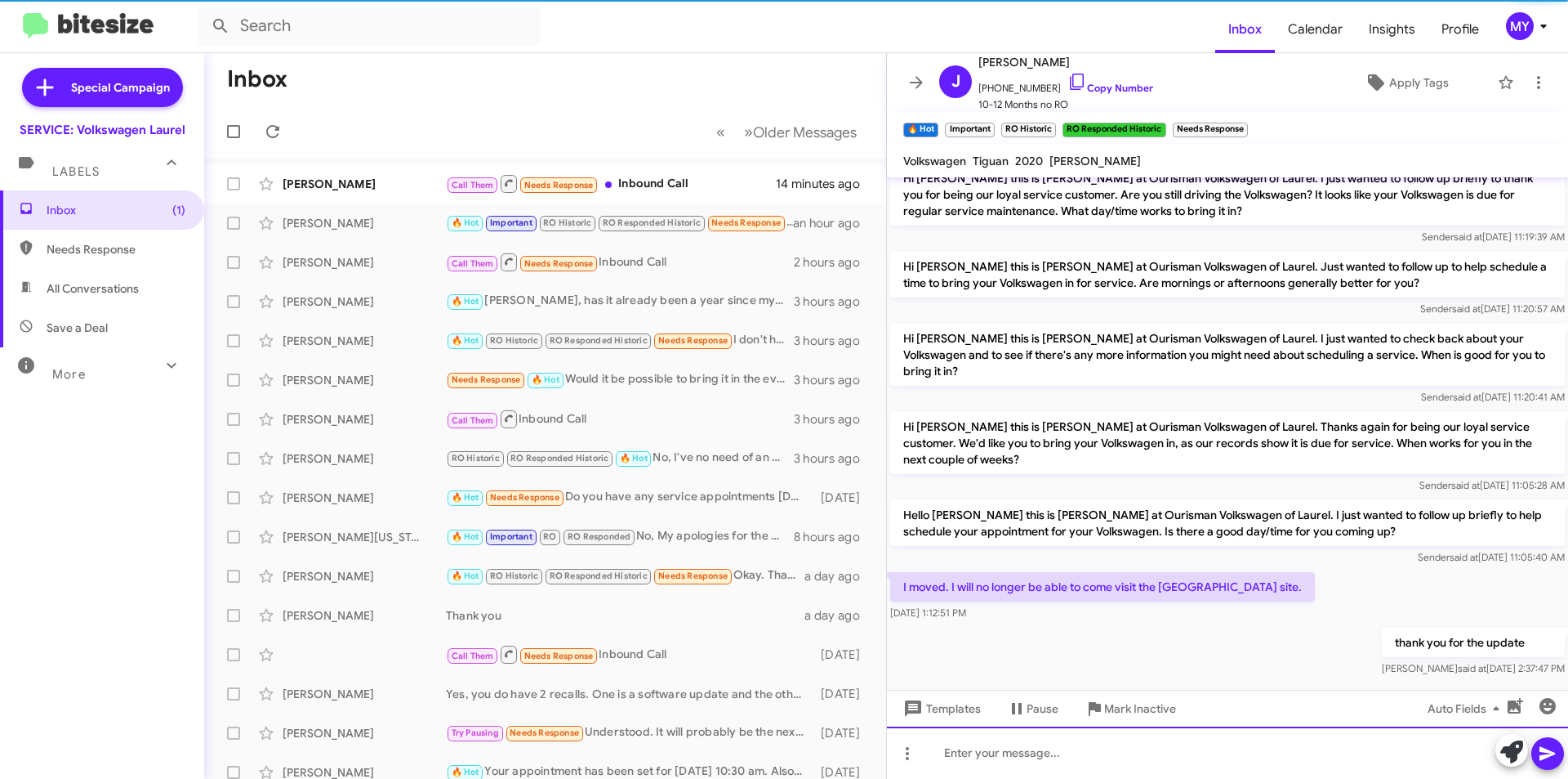
scroll to position [0, 0]
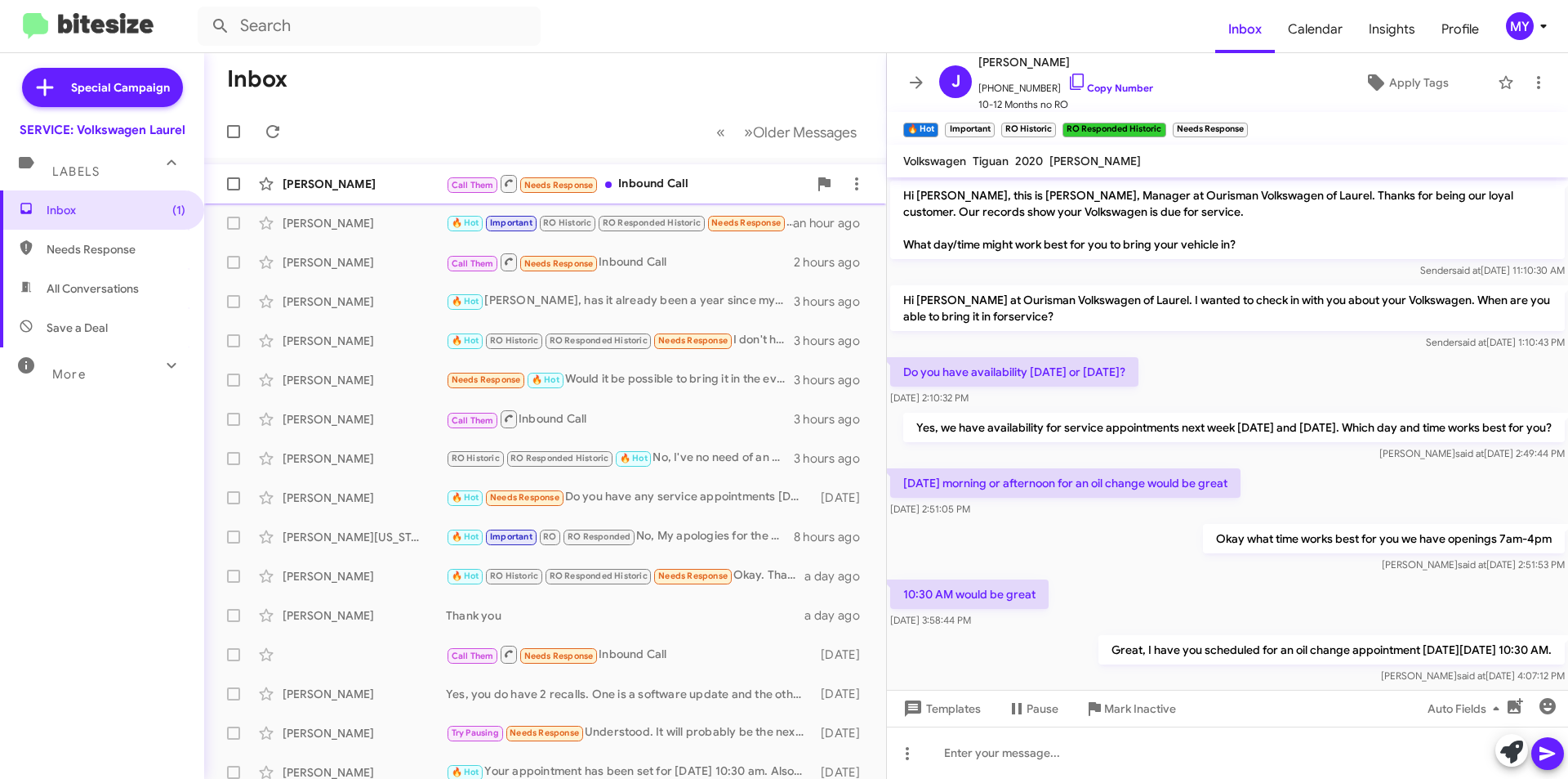
click at [321, 183] on div "[PERSON_NAME]" at bounding box center [363, 184] width 163 height 16
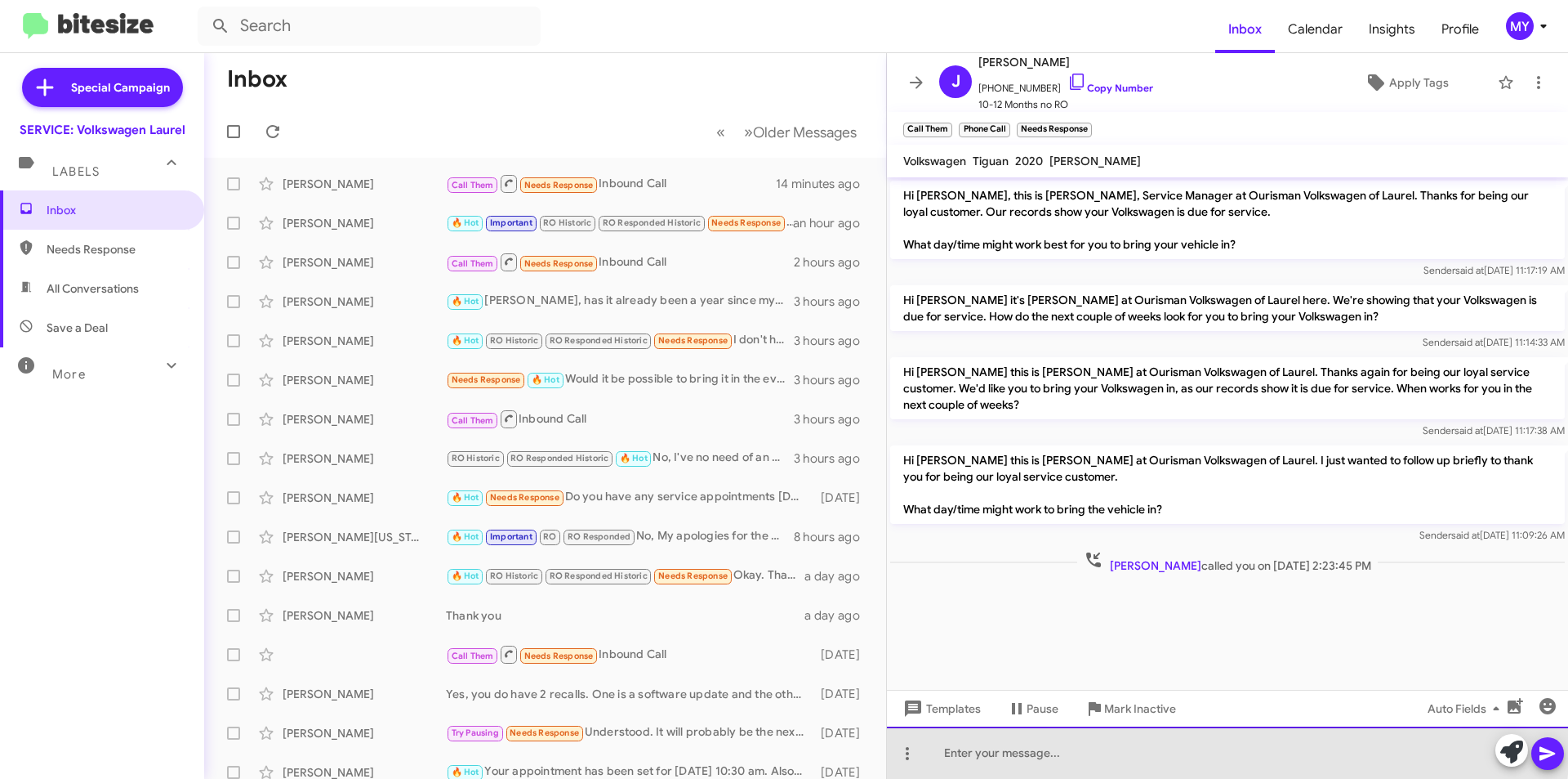
click at [1204, 751] on div at bounding box center [1227, 753] width 681 height 52
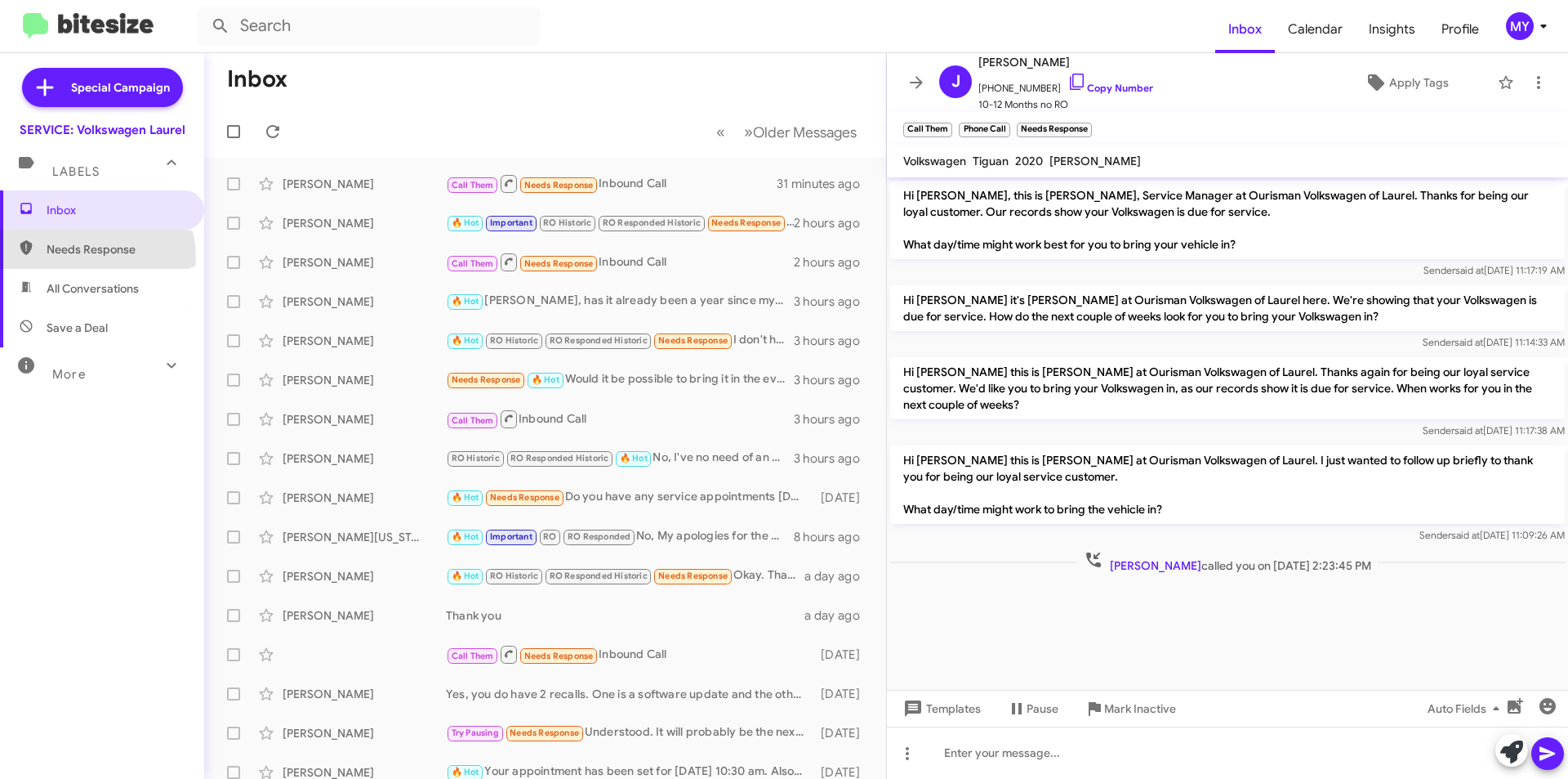
click at [92, 258] on span "Needs Response" at bounding box center [102, 249] width 204 height 39
type input "in:needs-response"
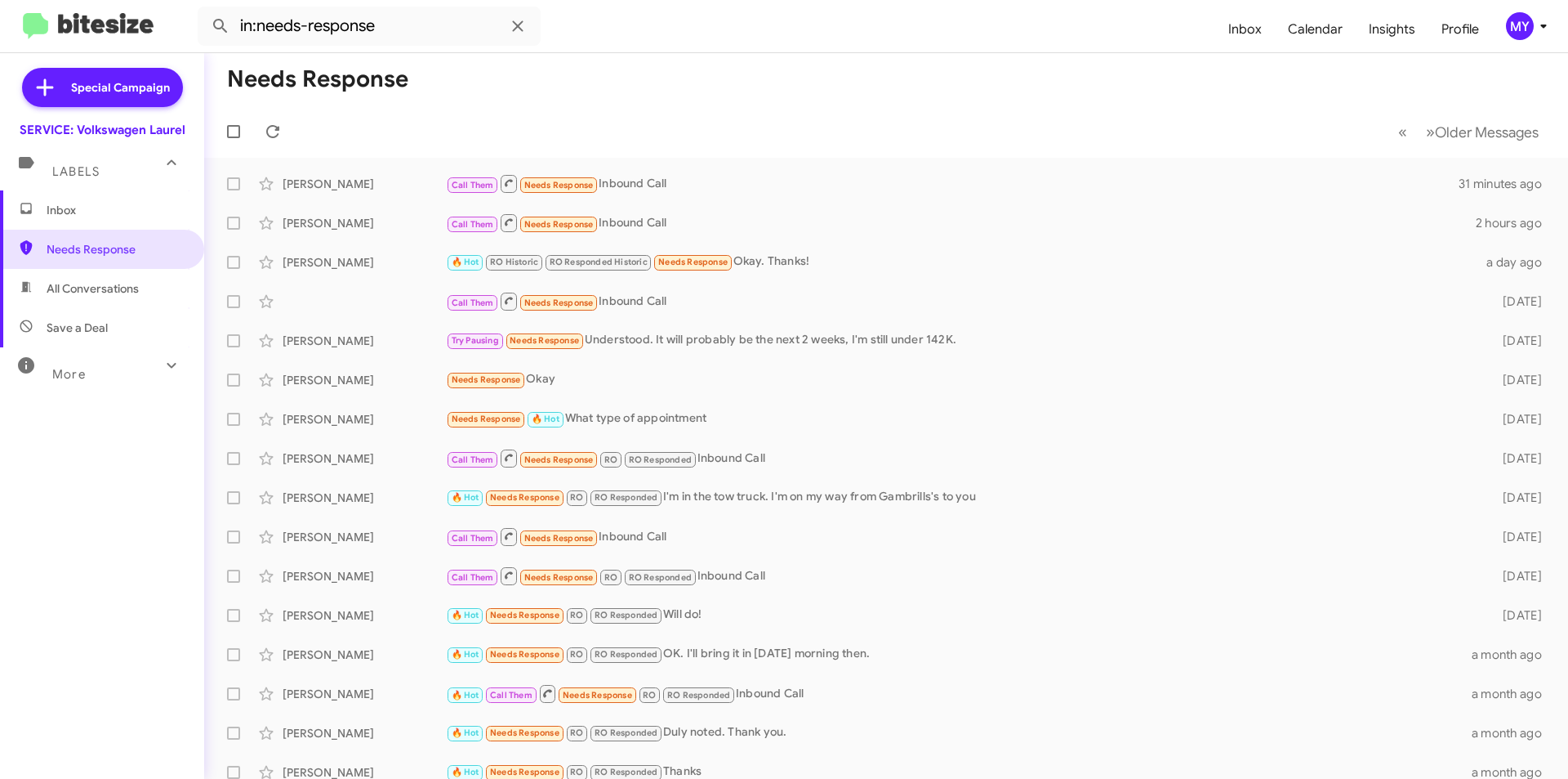
click at [107, 221] on span "Inbox" at bounding box center [102, 210] width 204 height 39
